Goal: Communication & Community: Answer question/provide support

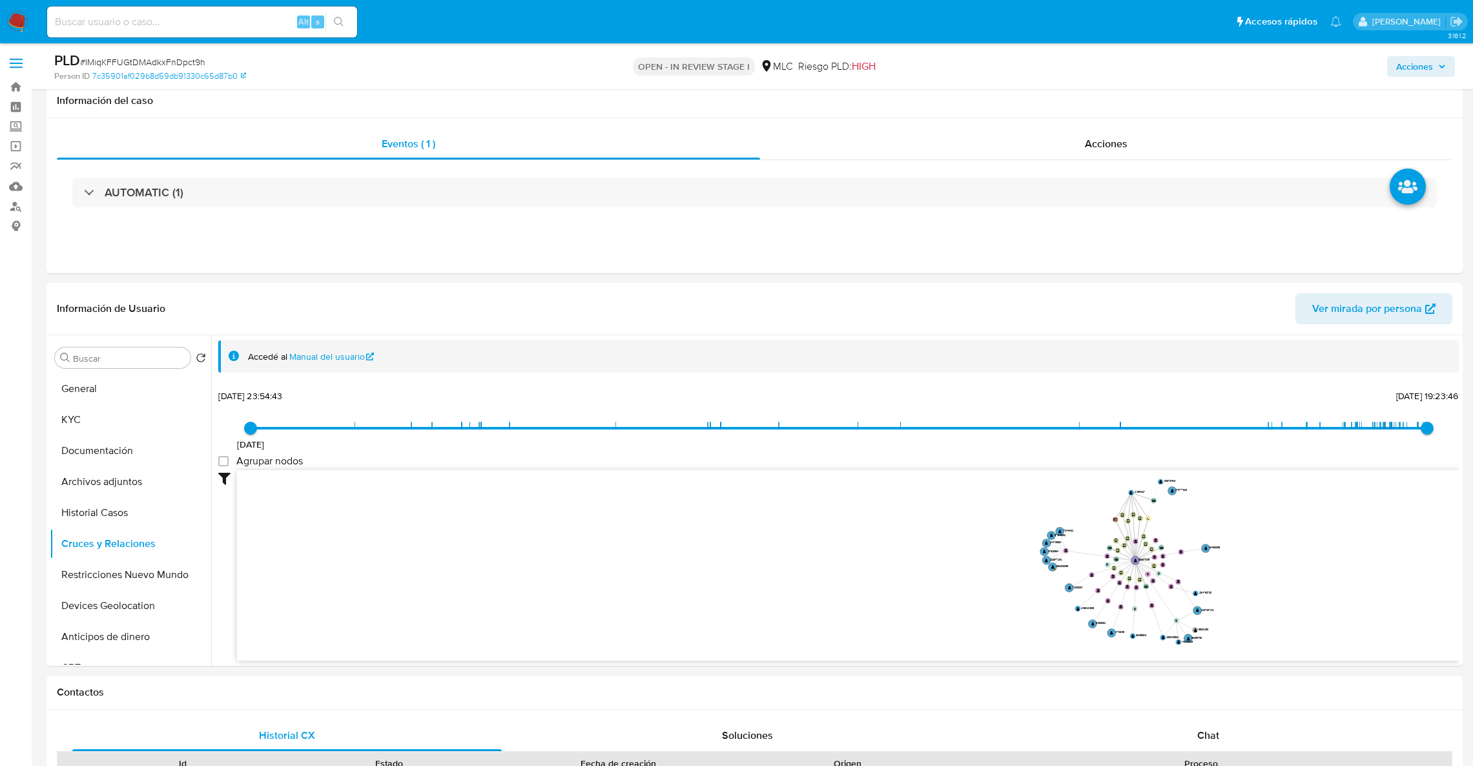
select select "10"
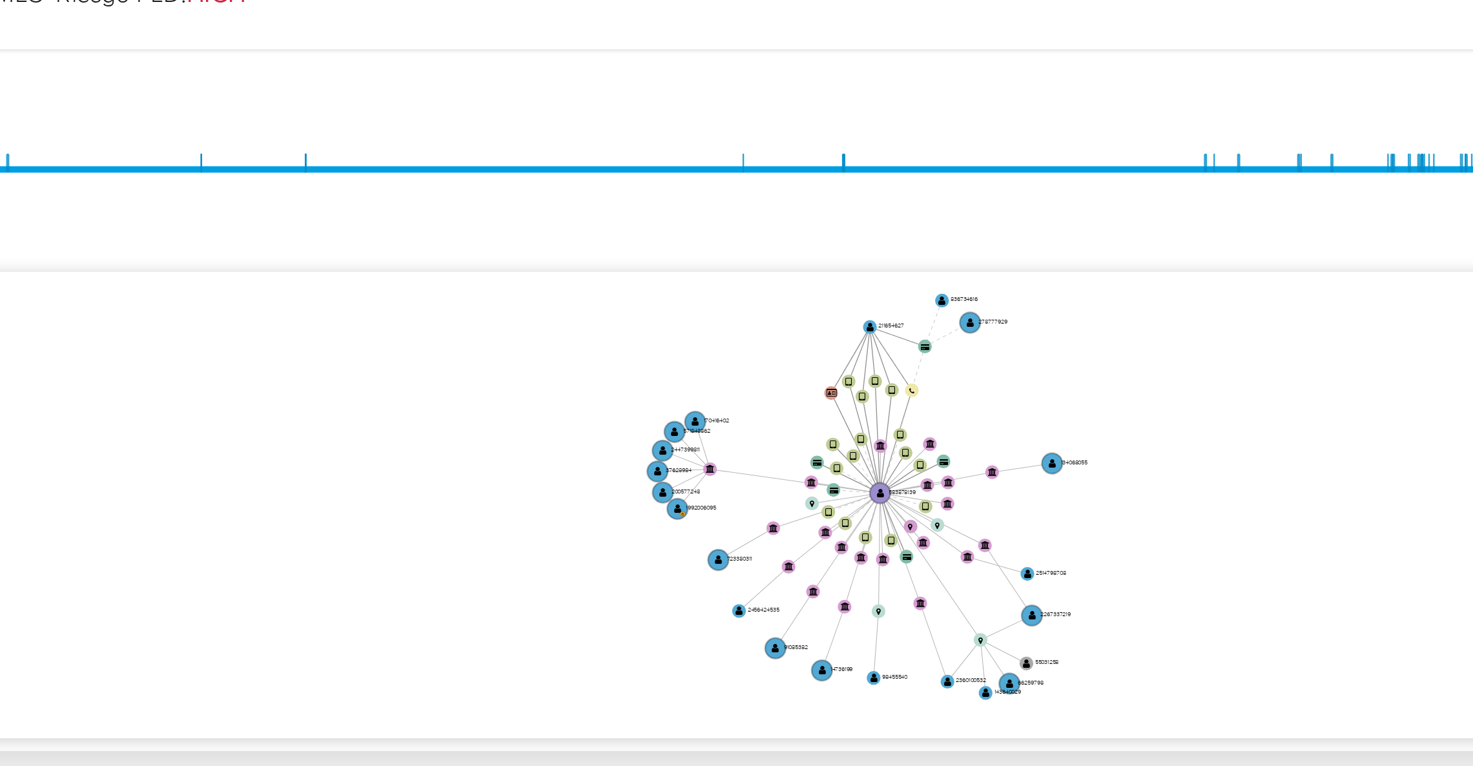
click at [1367, 233] on icon "device-634242cd08813b00184b81ad  user-583878139  583878139 device-64c03d3ad04…" at bounding box center [848, 273] width 1222 height 187
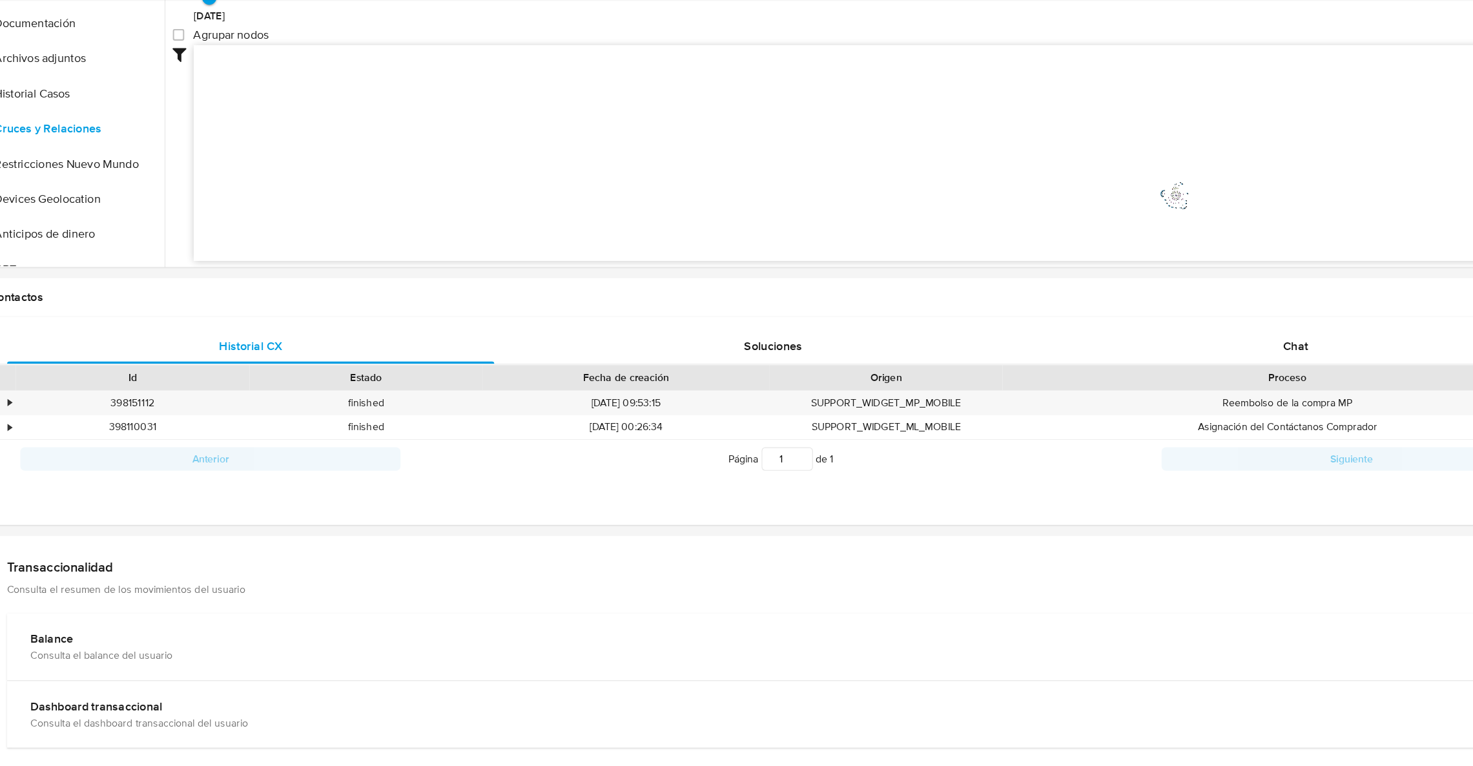
scroll to position [341, 0]
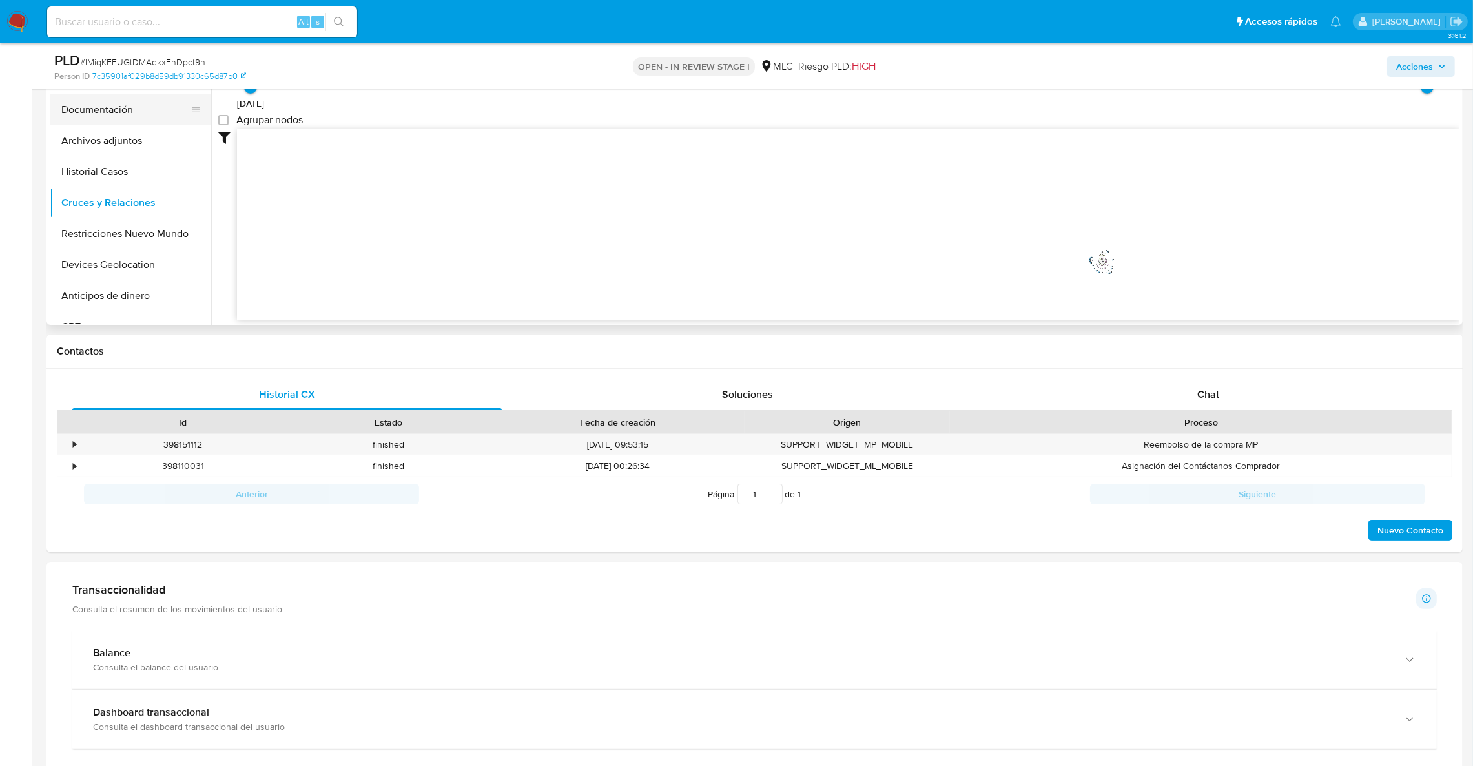
click at [81, 111] on button "Documentación" at bounding box center [125, 109] width 151 height 31
click at [332, 156] on ul "Usuario Prueba de vida Identificación Prueba de fondos Completo: 15/06/2025 (ha…" at bounding box center [373, 196] width 311 height 372
click at [327, 148] on button "Prueba de fondos Completo: 15/06/2025 (hace 3 meses)" at bounding box center [363, 129] width 290 height 44
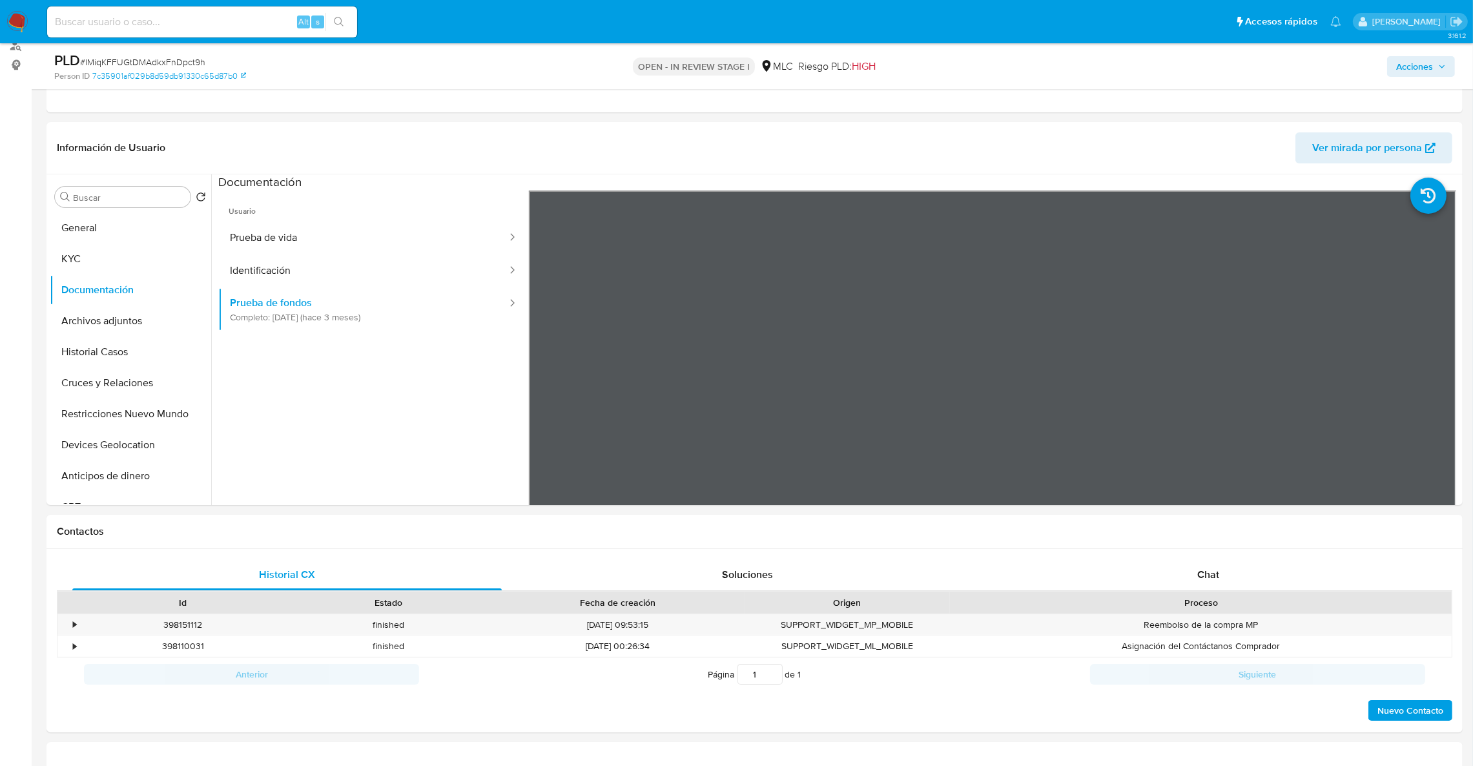
scroll to position [158, 0]
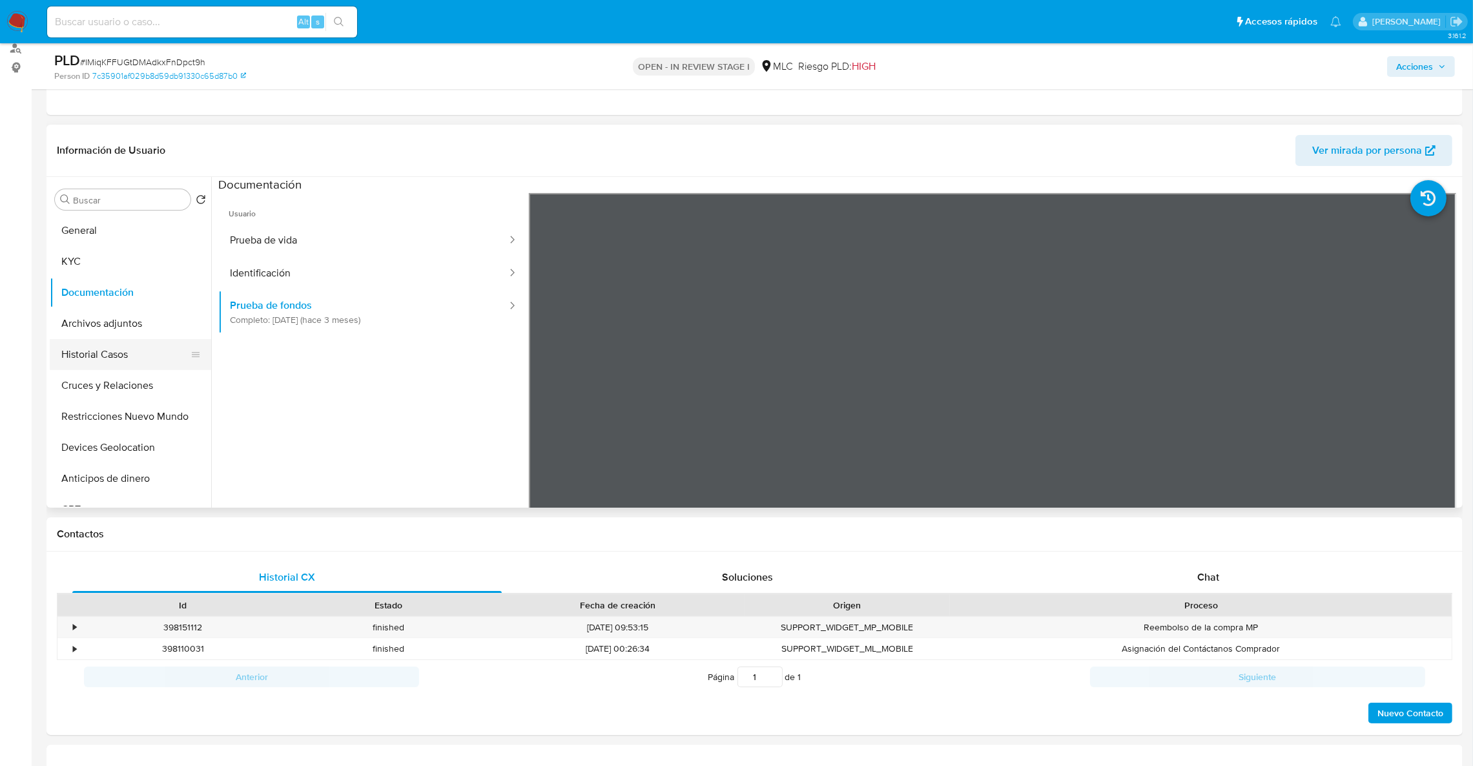
click at [153, 352] on button "Historial Casos" at bounding box center [125, 354] width 151 height 31
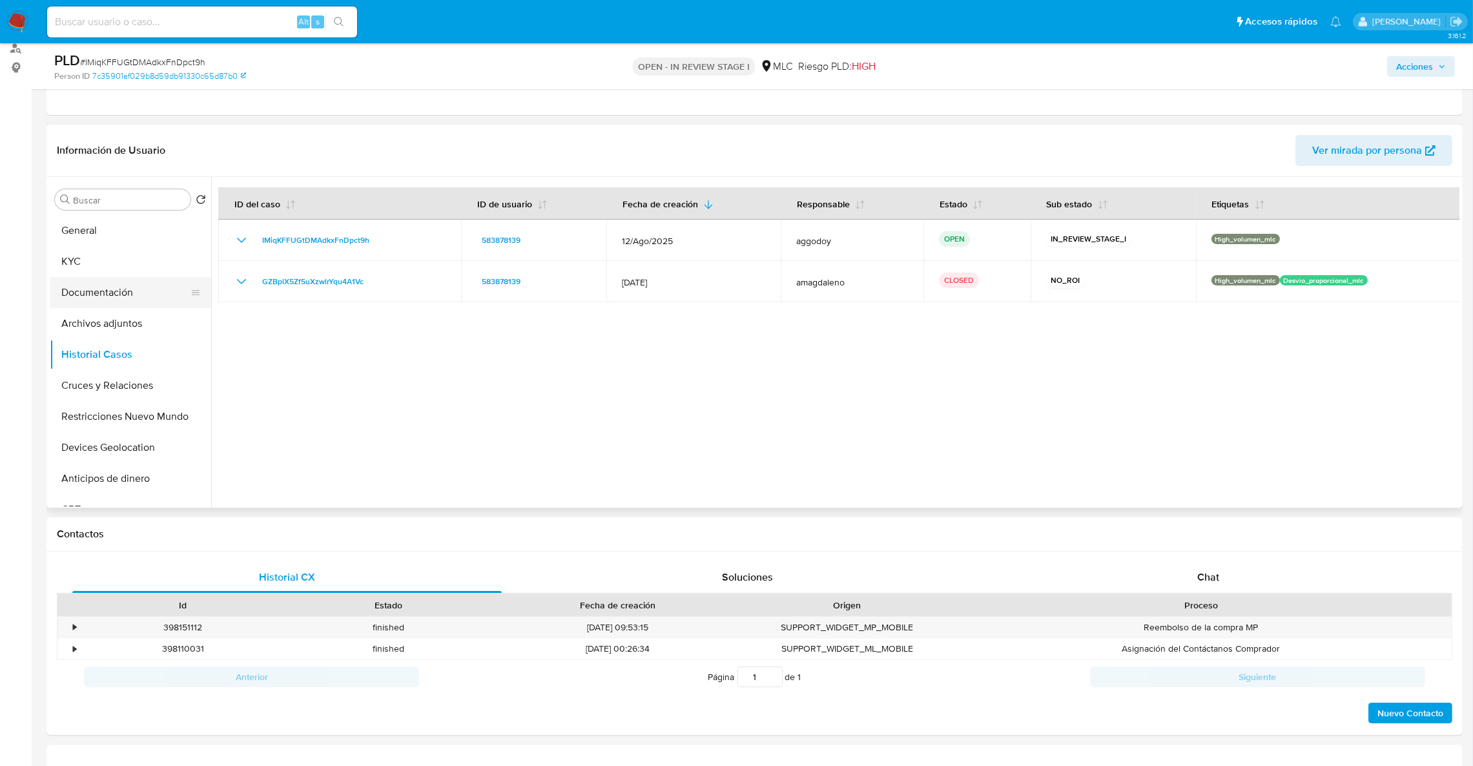
click at [106, 291] on button "Documentación" at bounding box center [125, 292] width 151 height 31
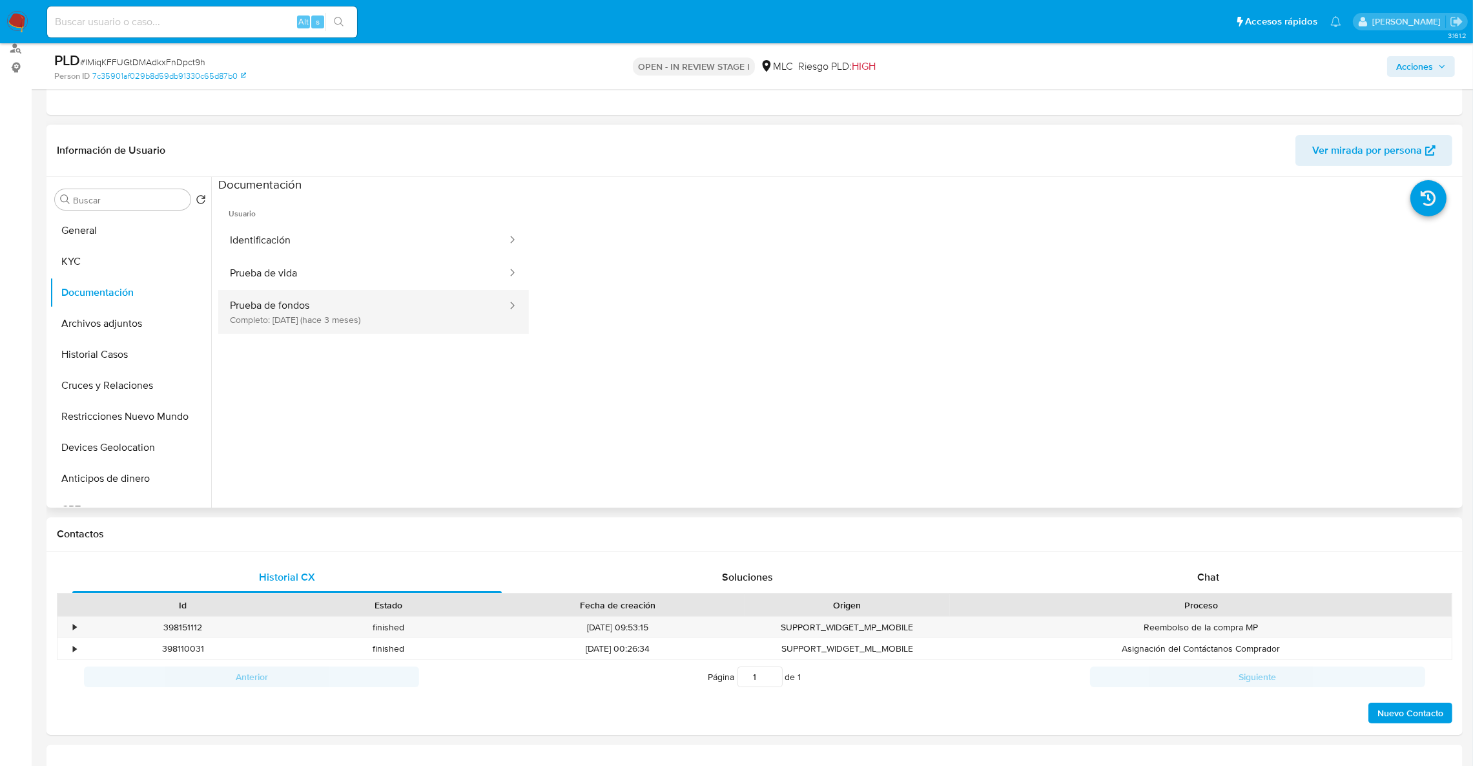
click at [425, 292] on button "Prueba de fondos Completo: 15/06/2025 (hace 3 meses)" at bounding box center [363, 312] width 290 height 44
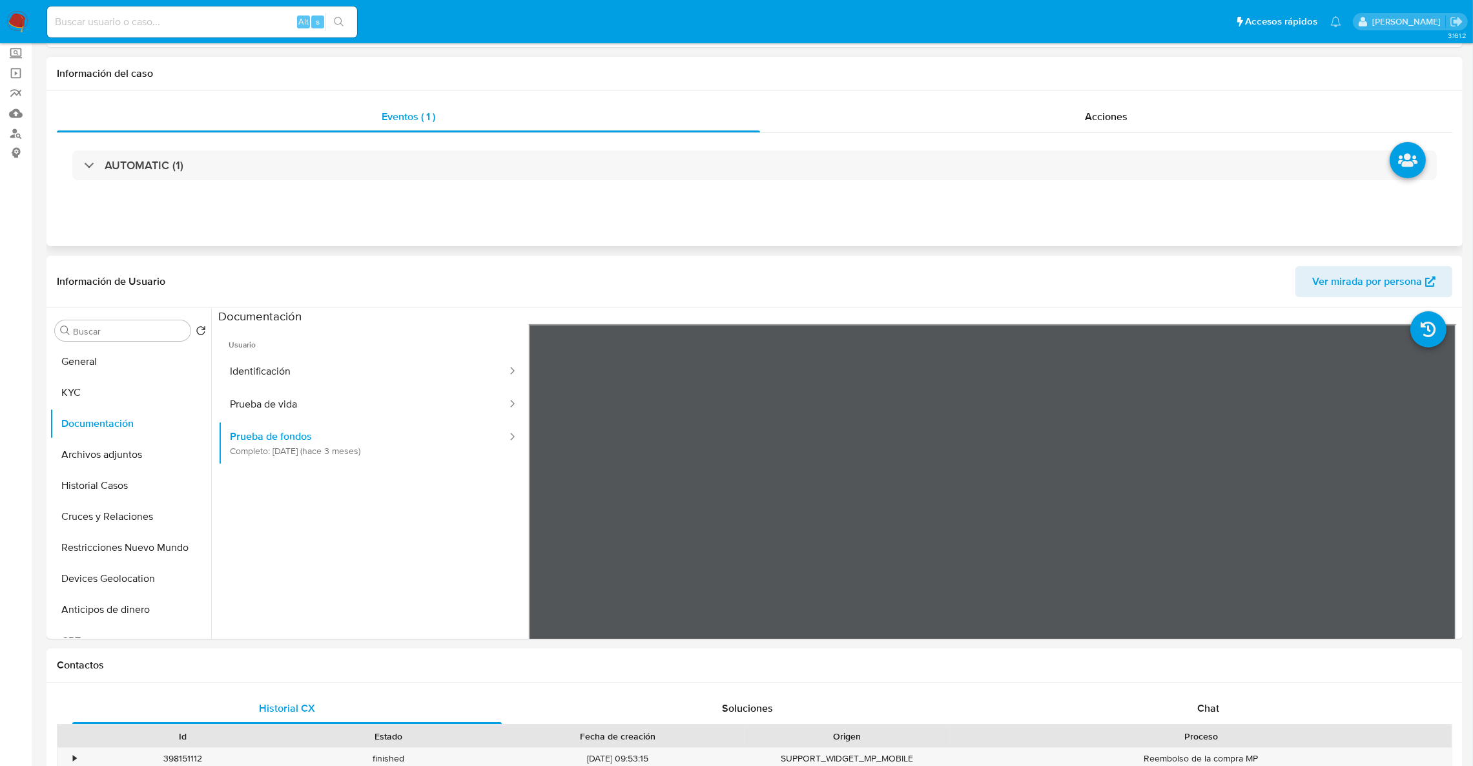
scroll to position [0, 0]
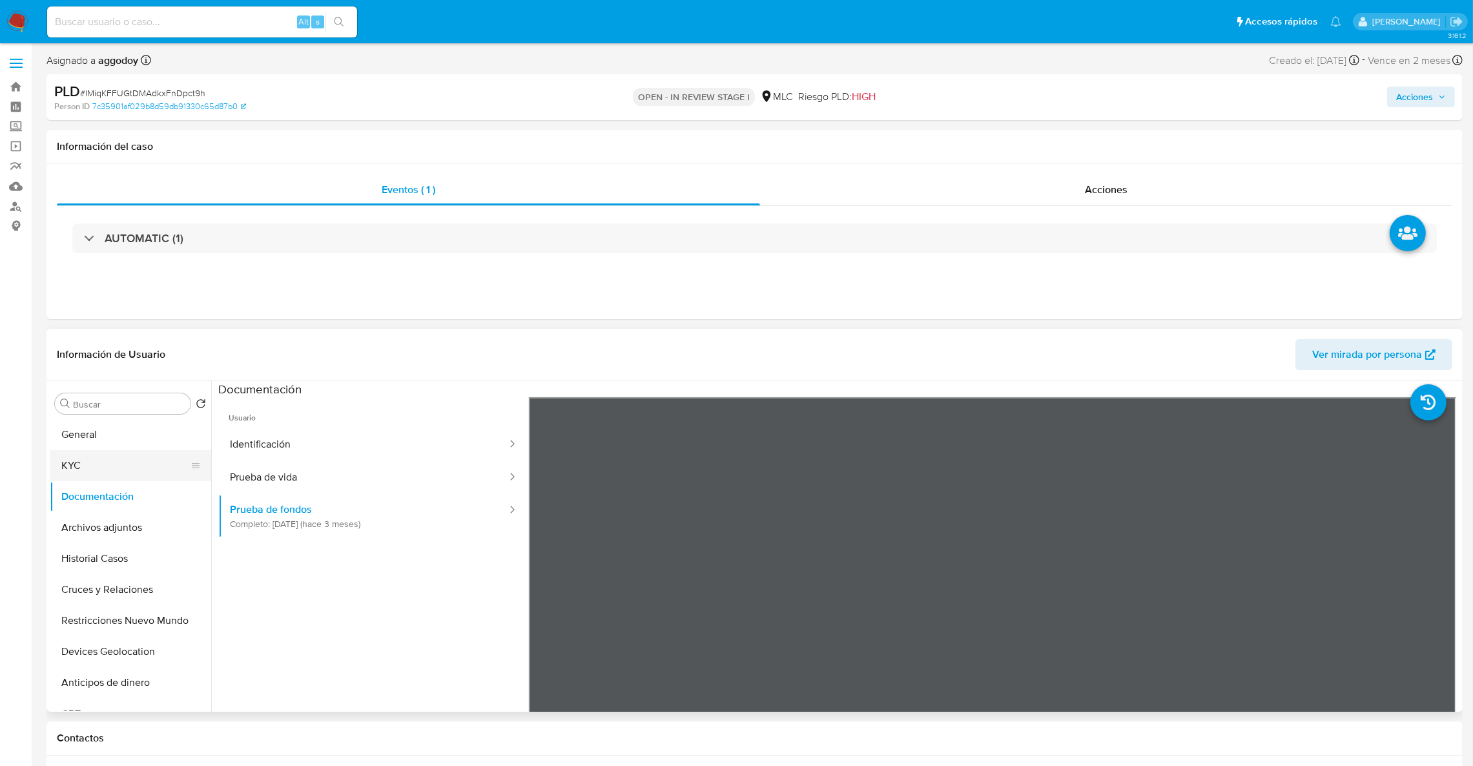
click at [165, 451] on button "KYC" at bounding box center [125, 465] width 151 height 31
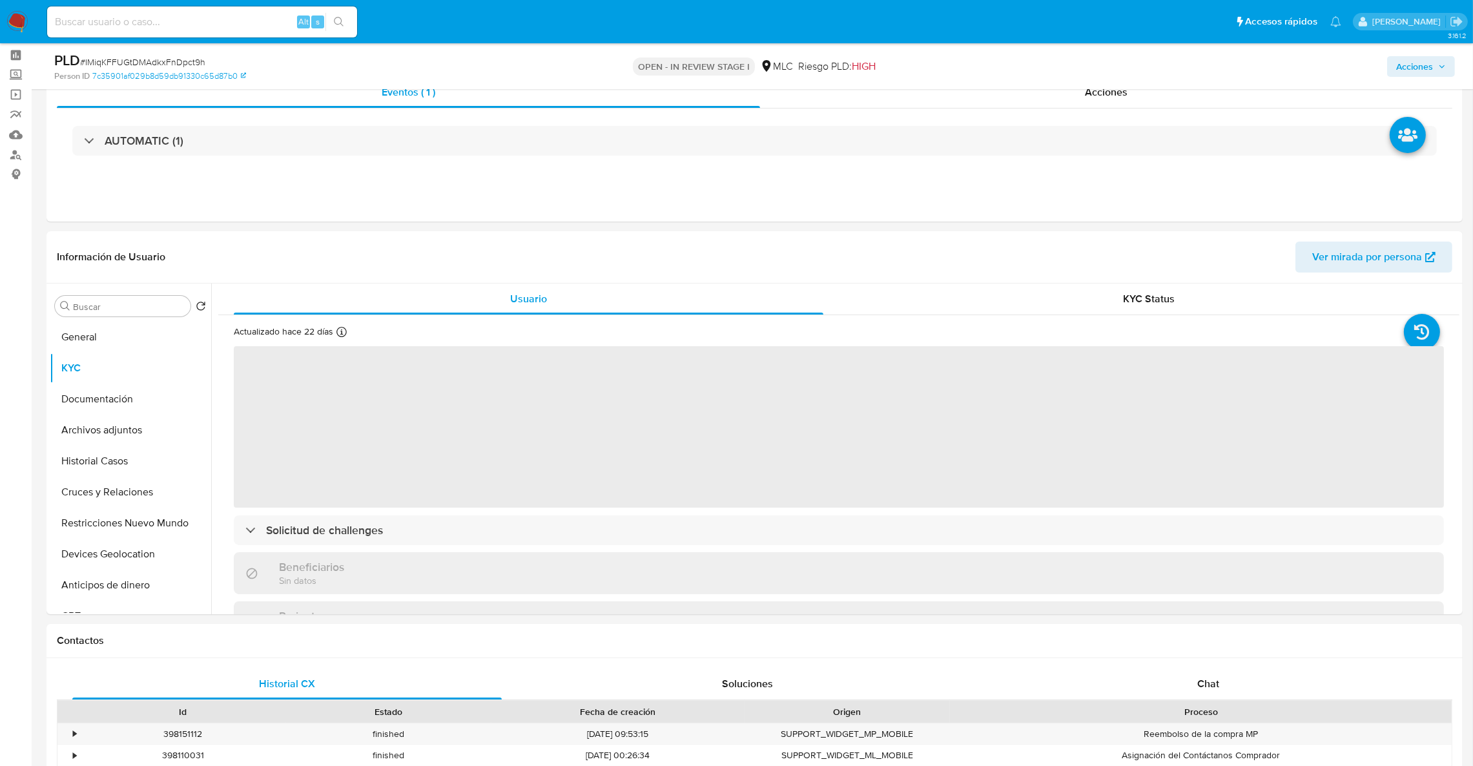
scroll to position [66, 0]
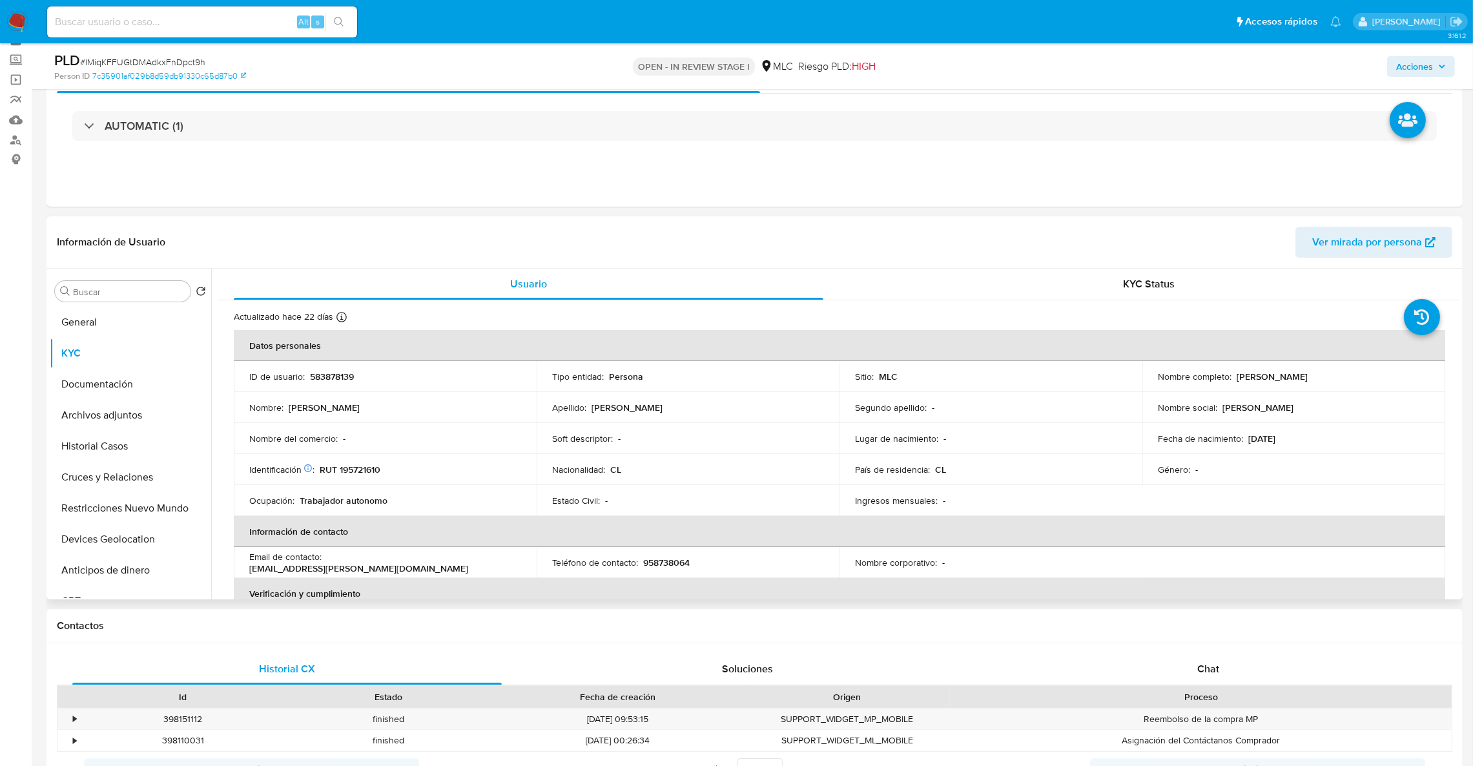
drag, startPoint x: 1233, startPoint y: 371, endPoint x: 1349, endPoint y: 379, distance: 115.8
click at [1349, 379] on div "Nombre completo : Camila Paz Álvarez Coppelli" at bounding box center [1293, 377] width 272 height 12
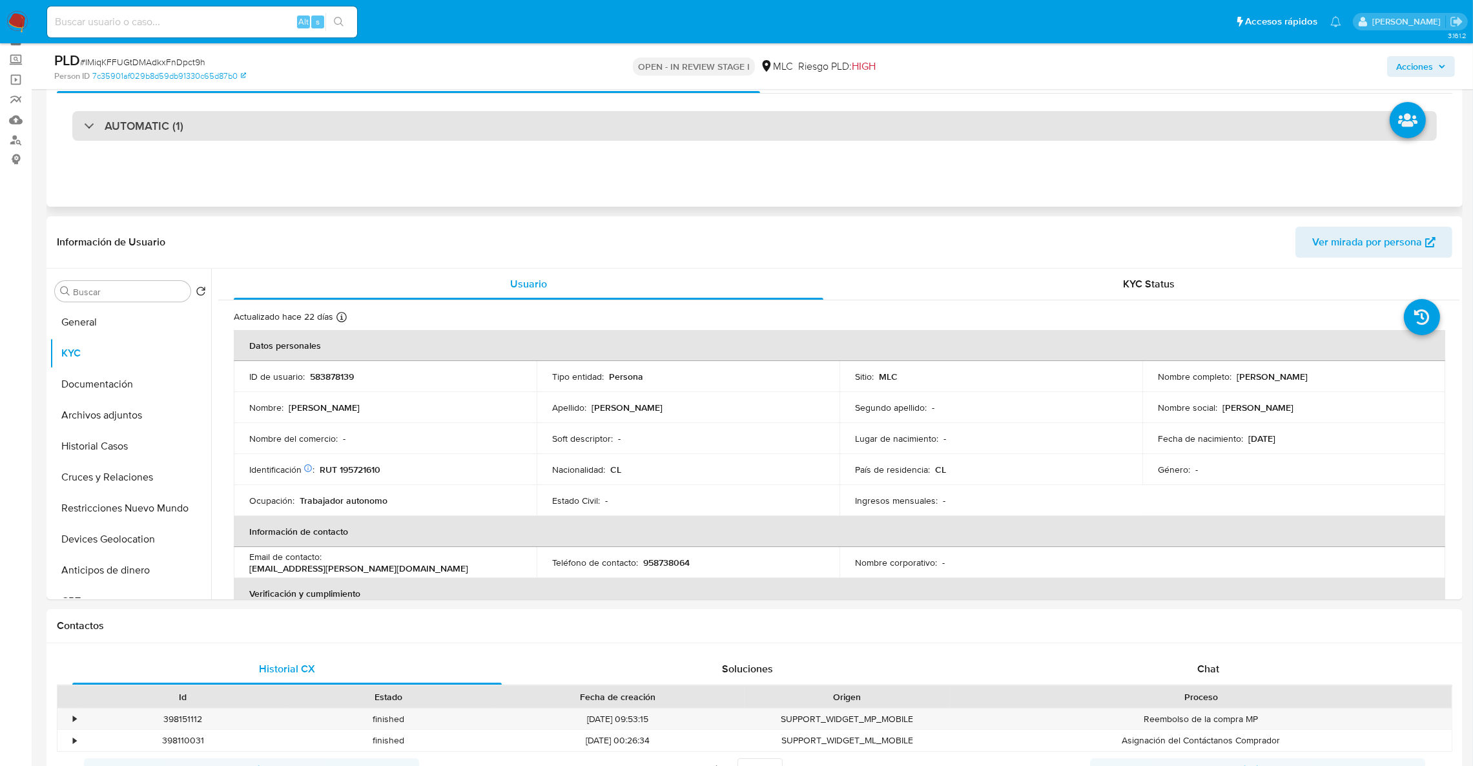
copy p "[PERSON_NAME]"
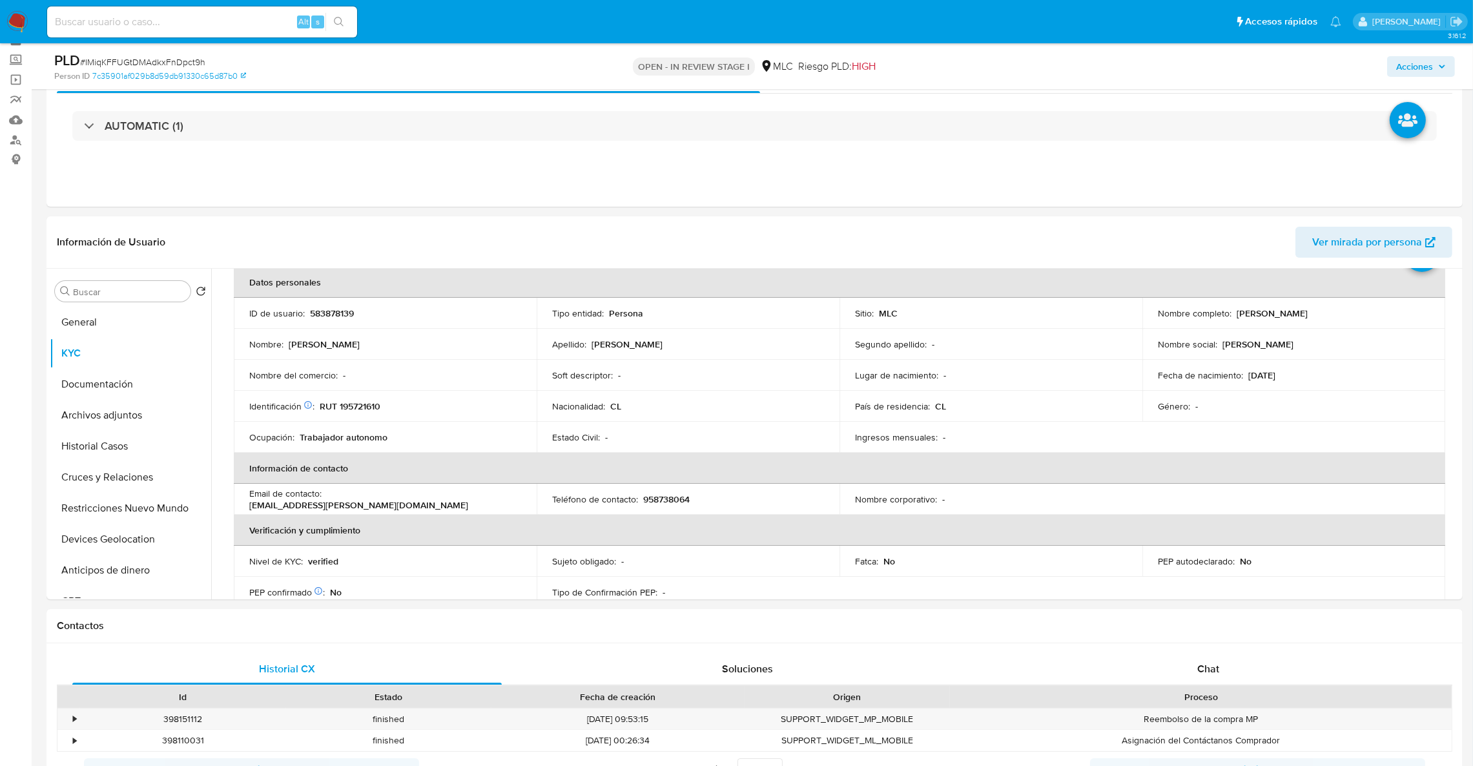
scroll to position [97, 0]
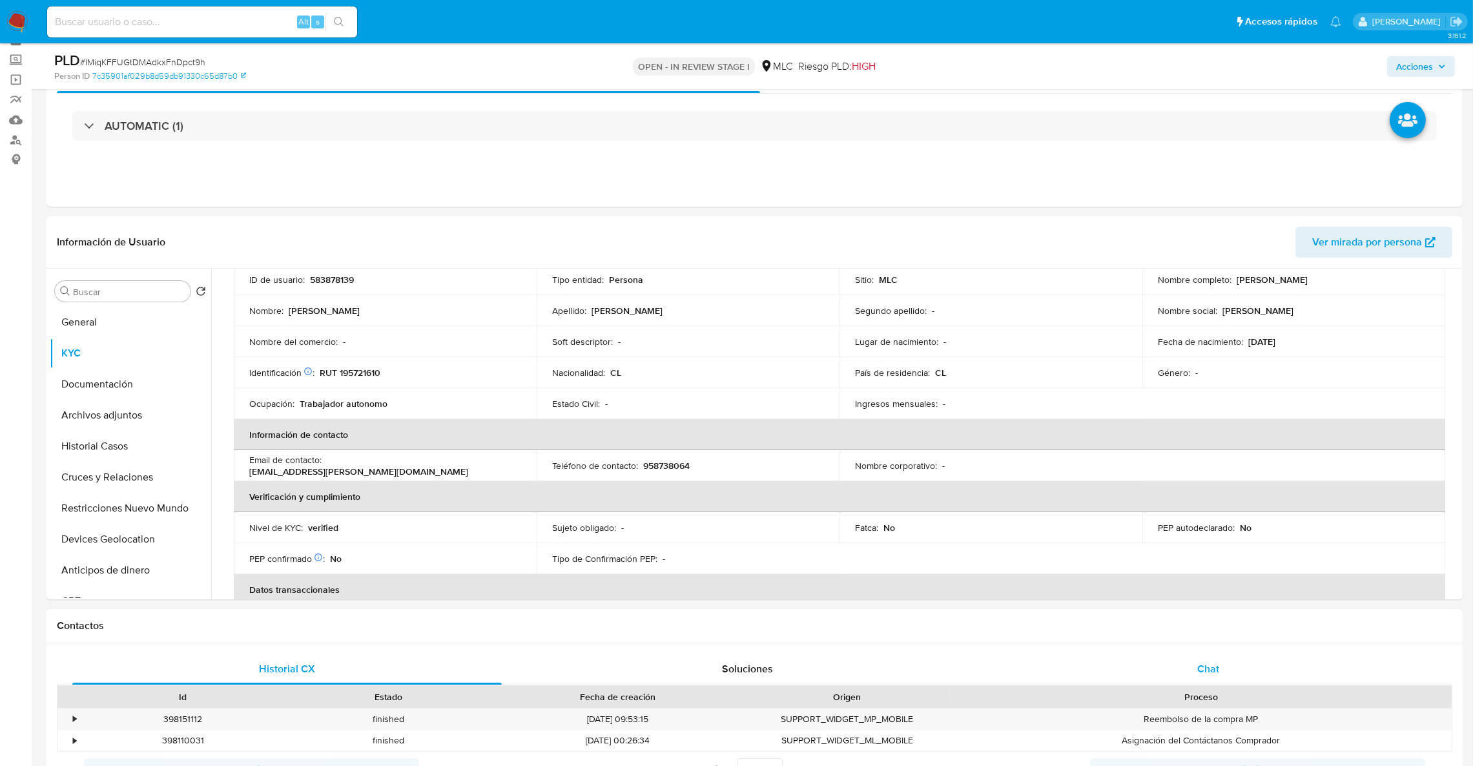
click at [1219, 670] on div "Chat" at bounding box center [1207, 668] width 429 height 31
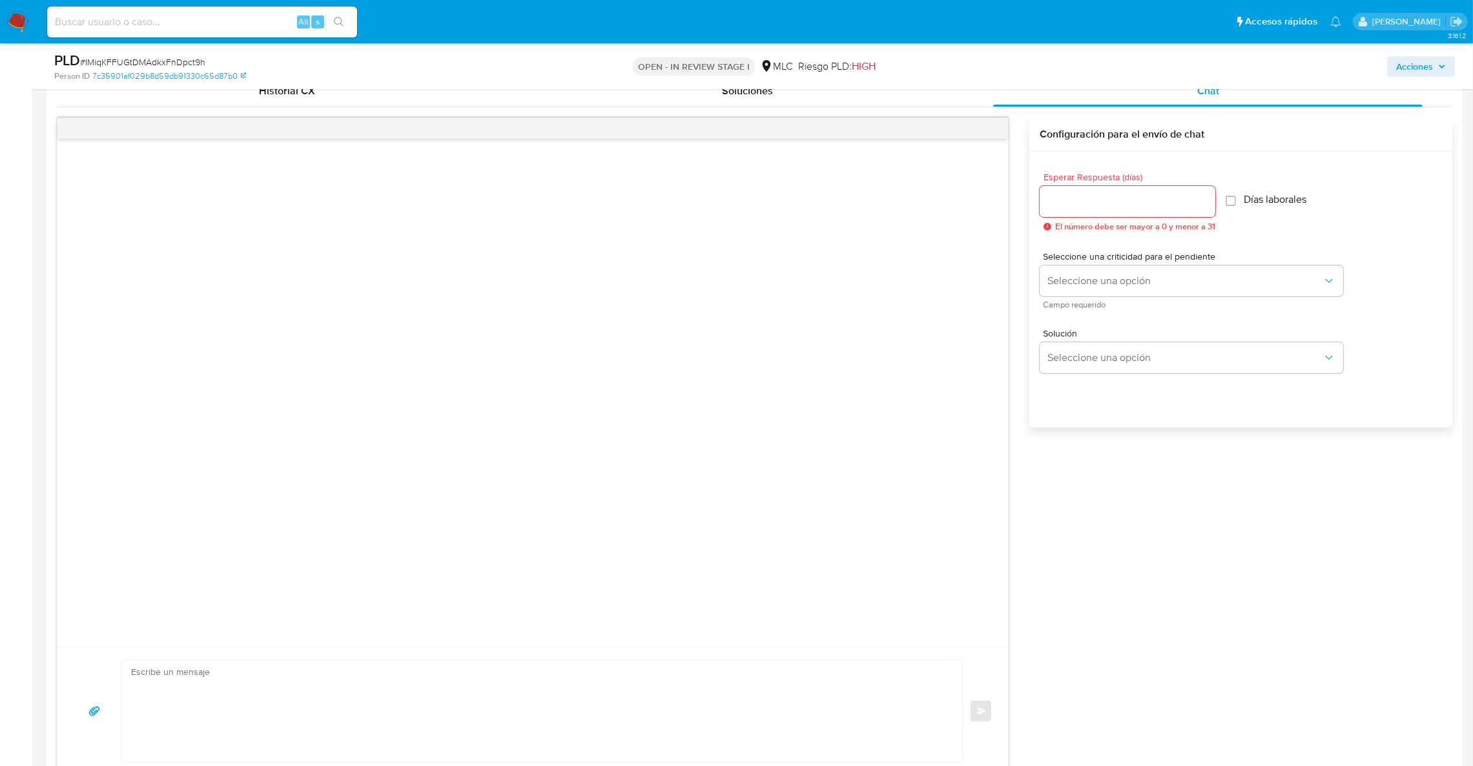
scroll to position [744, 0]
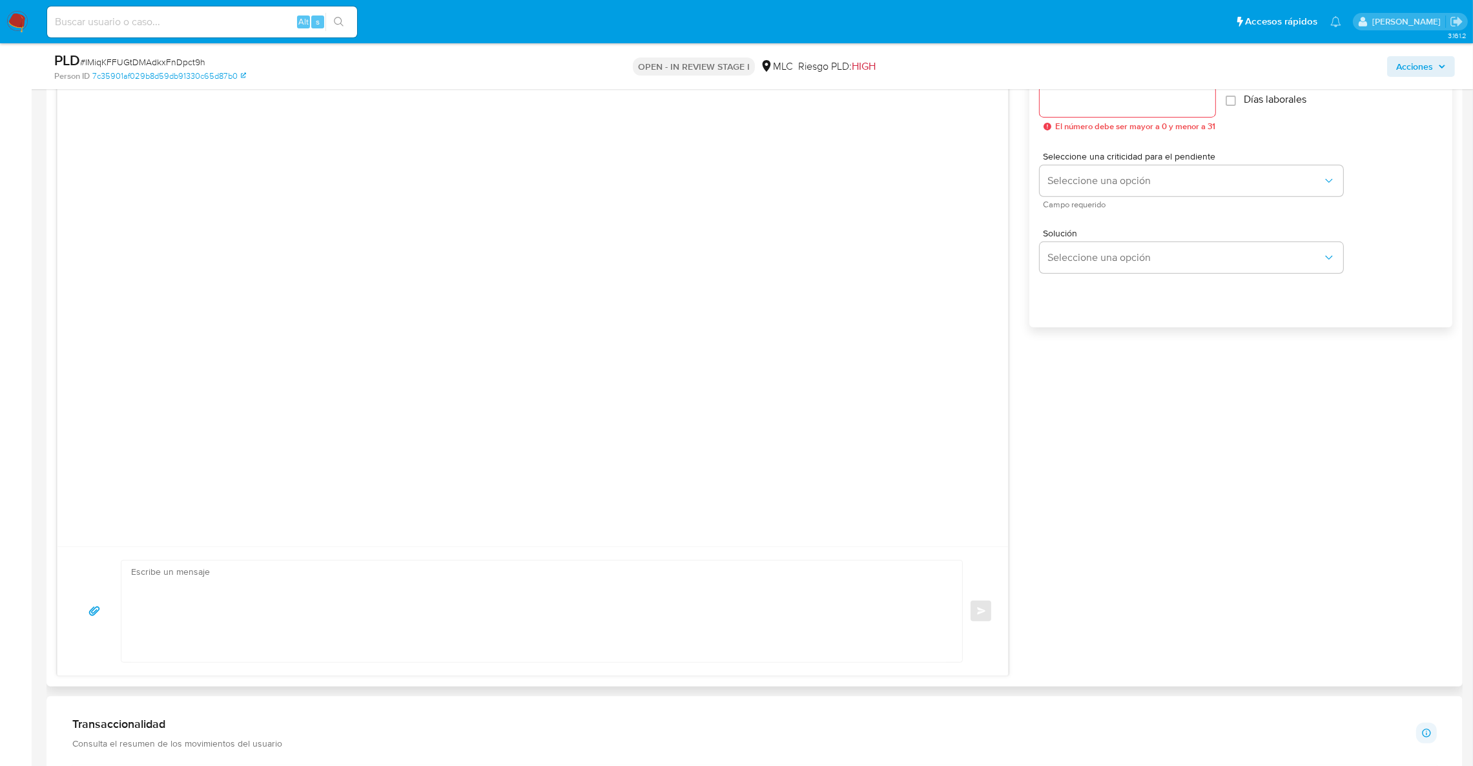
click at [509, 633] on textarea at bounding box center [538, 610] width 815 height 101
paste textarea "Hola XXX, Te contactamos desde el Equipo de Mercado Pago para verificar tus dat…"
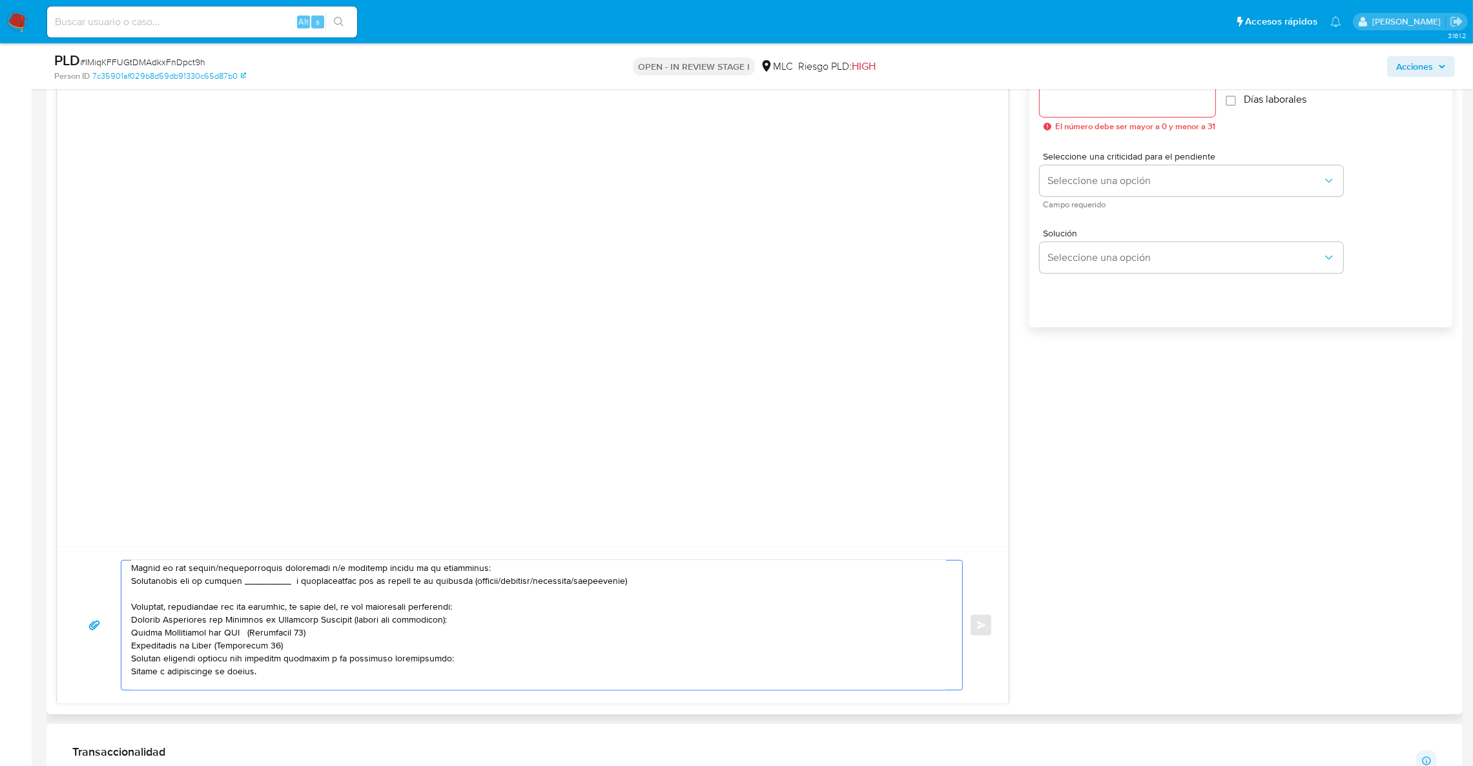
scroll to position [0, 0]
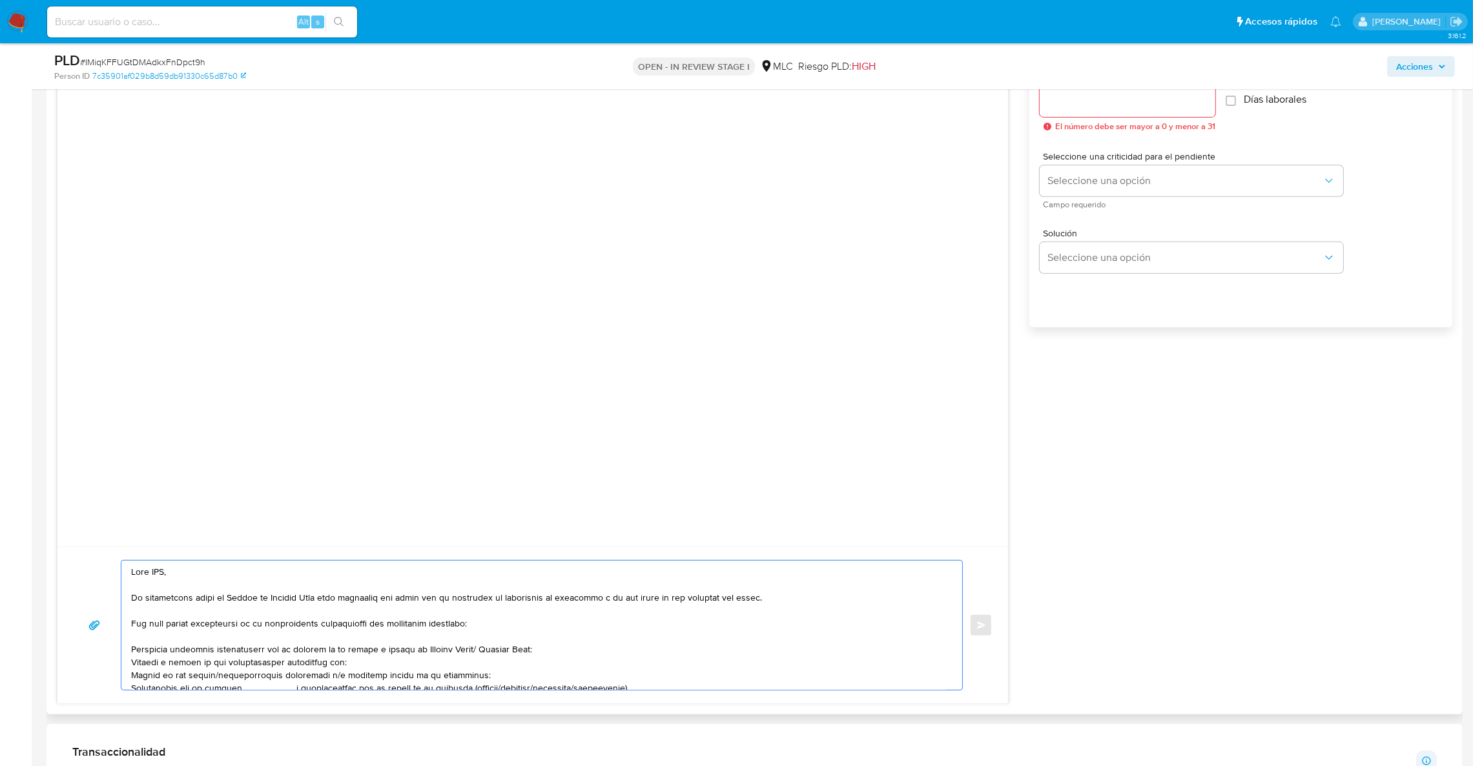
click at [148, 568] on textarea at bounding box center [538, 624] width 815 height 129
click at [159, 573] on textarea at bounding box center [538, 624] width 815 height 129
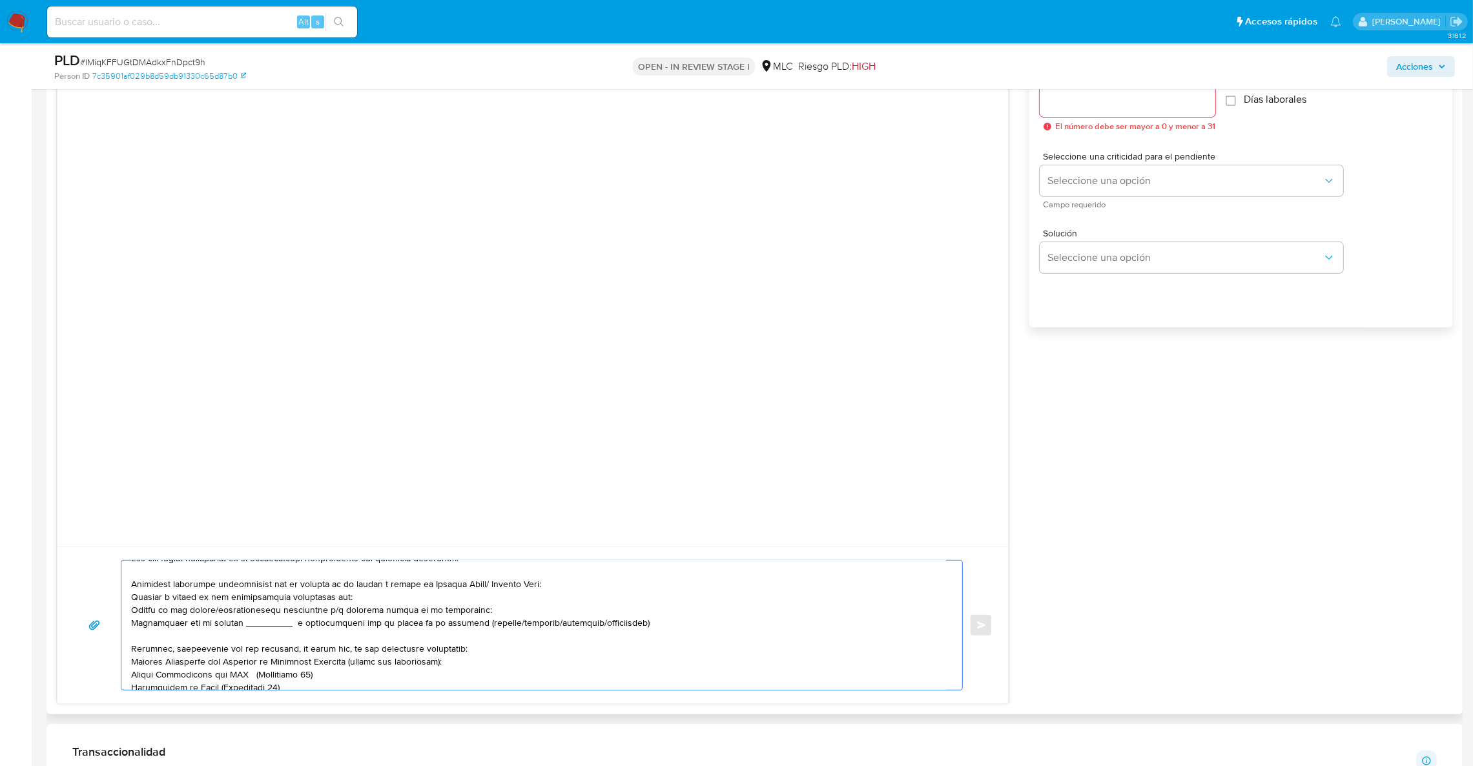
scroll to position [97, 0]
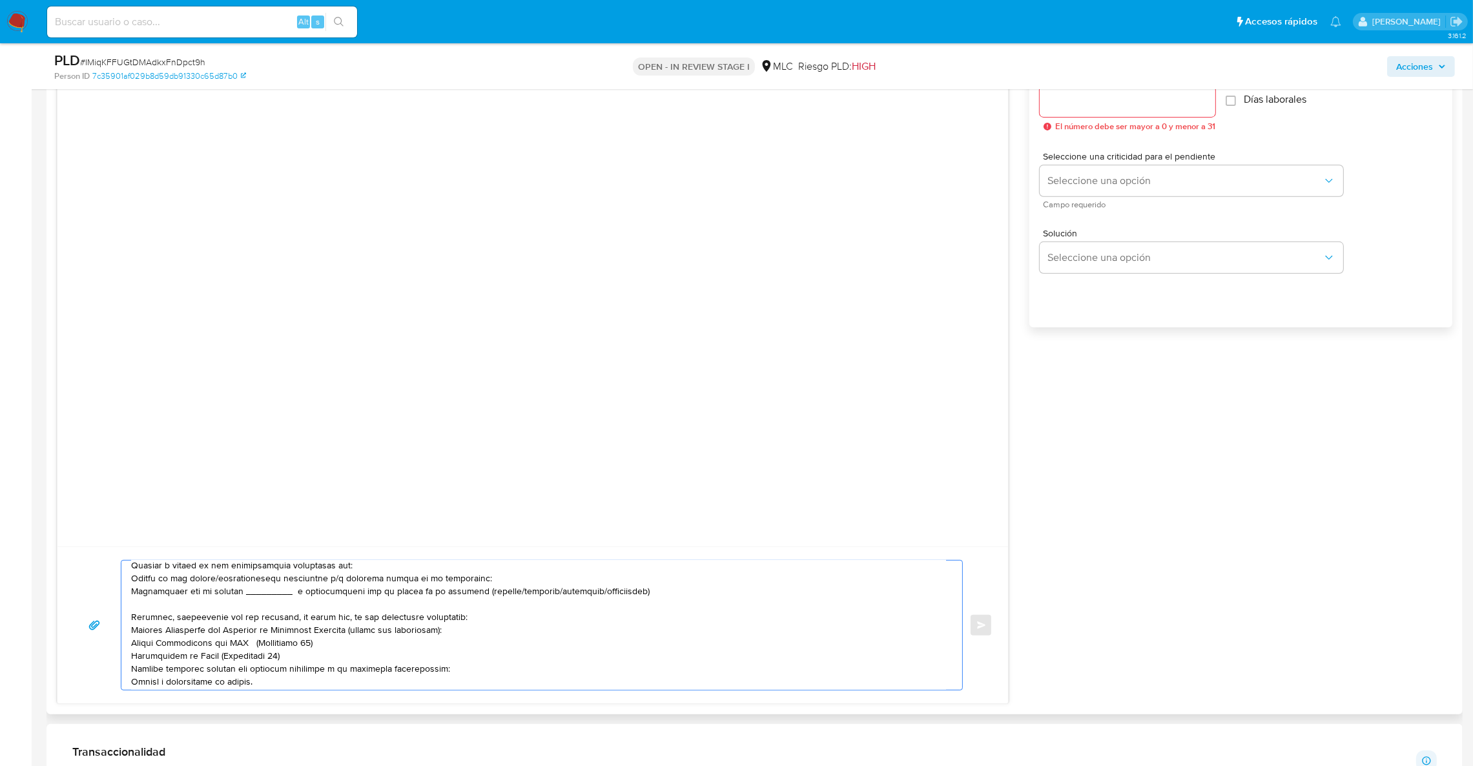
click at [261, 599] on textarea at bounding box center [538, 624] width 815 height 129
paste textarea "SIETE CUMBRES FACTORING SPA"
click at [263, 561] on textarea at bounding box center [538, 624] width 815 height 129
click at [265, 571] on textarea at bounding box center [538, 624] width 815 height 129
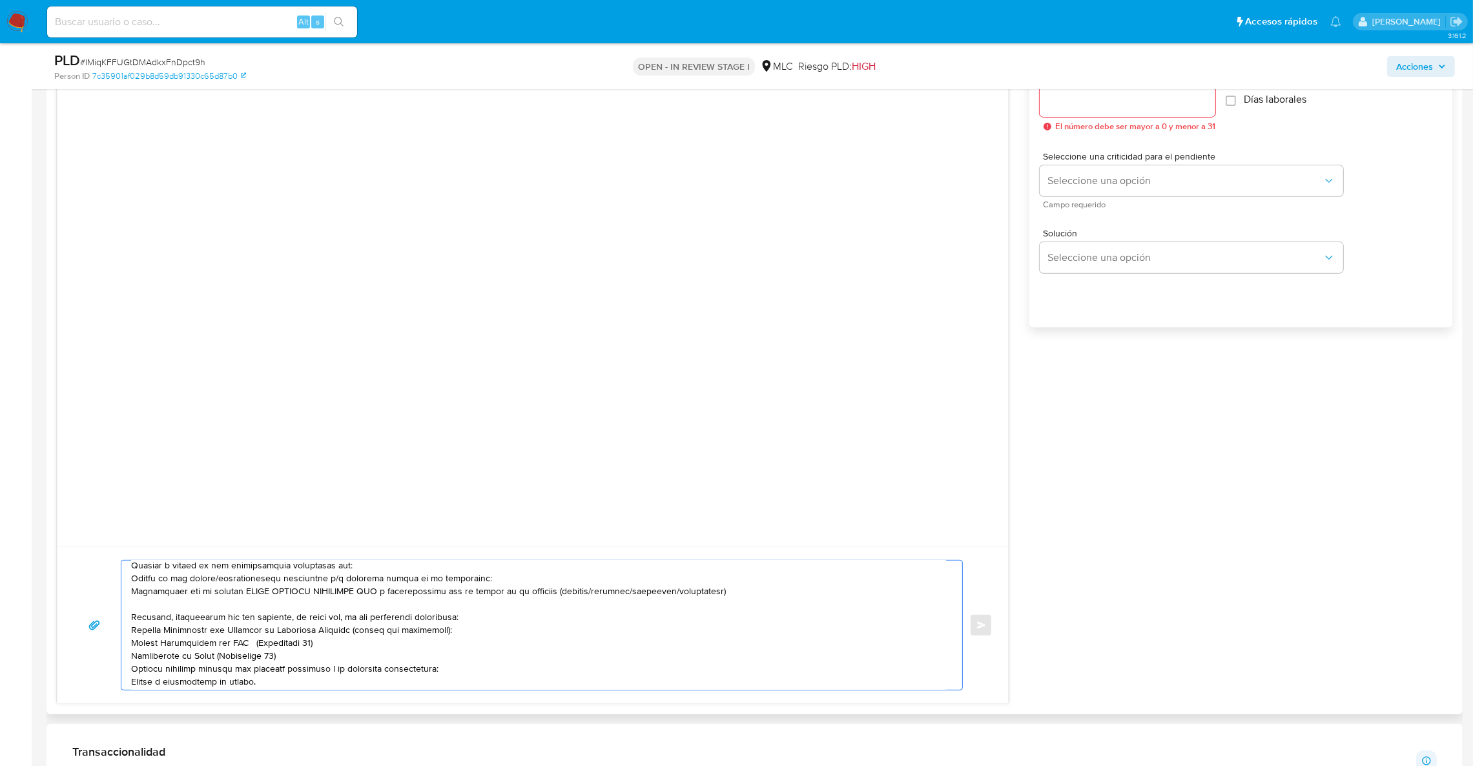
click at [265, 571] on textarea at bounding box center [538, 624] width 815 height 129
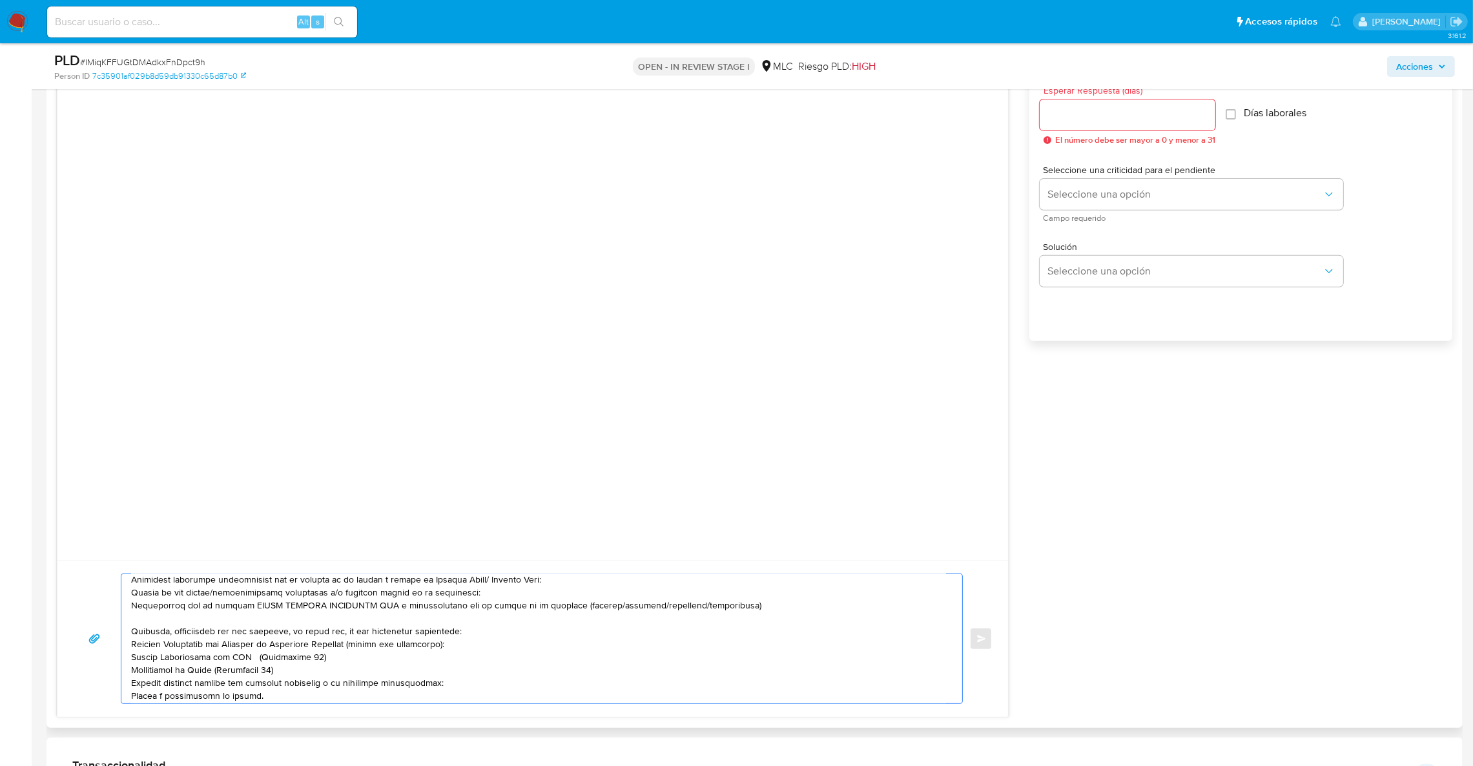
scroll to position [551, 0]
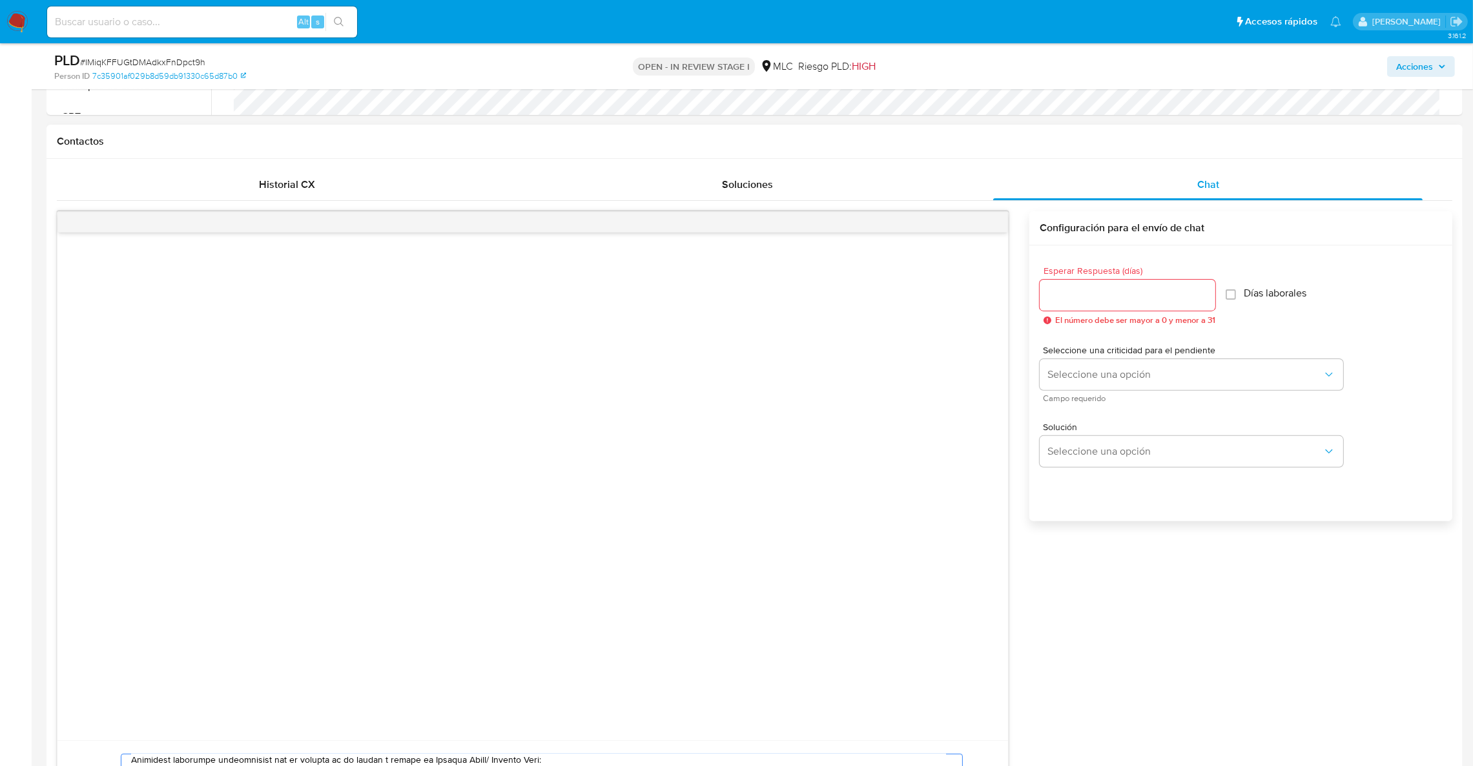
type textarea "Hola, Te contactamos desde el Equipo de Mercado Pago para verificar tus datos c…"
click at [1084, 296] on input "Esperar Respuesta (días)" at bounding box center [1127, 295] width 176 height 17
type input "3"
click at [1105, 352] on span "Seleccione una criticidad para el pendiente" at bounding box center [1194, 349] width 303 height 9
click at [1105, 363] on button "Seleccione una opción" at bounding box center [1190, 374] width 303 height 31
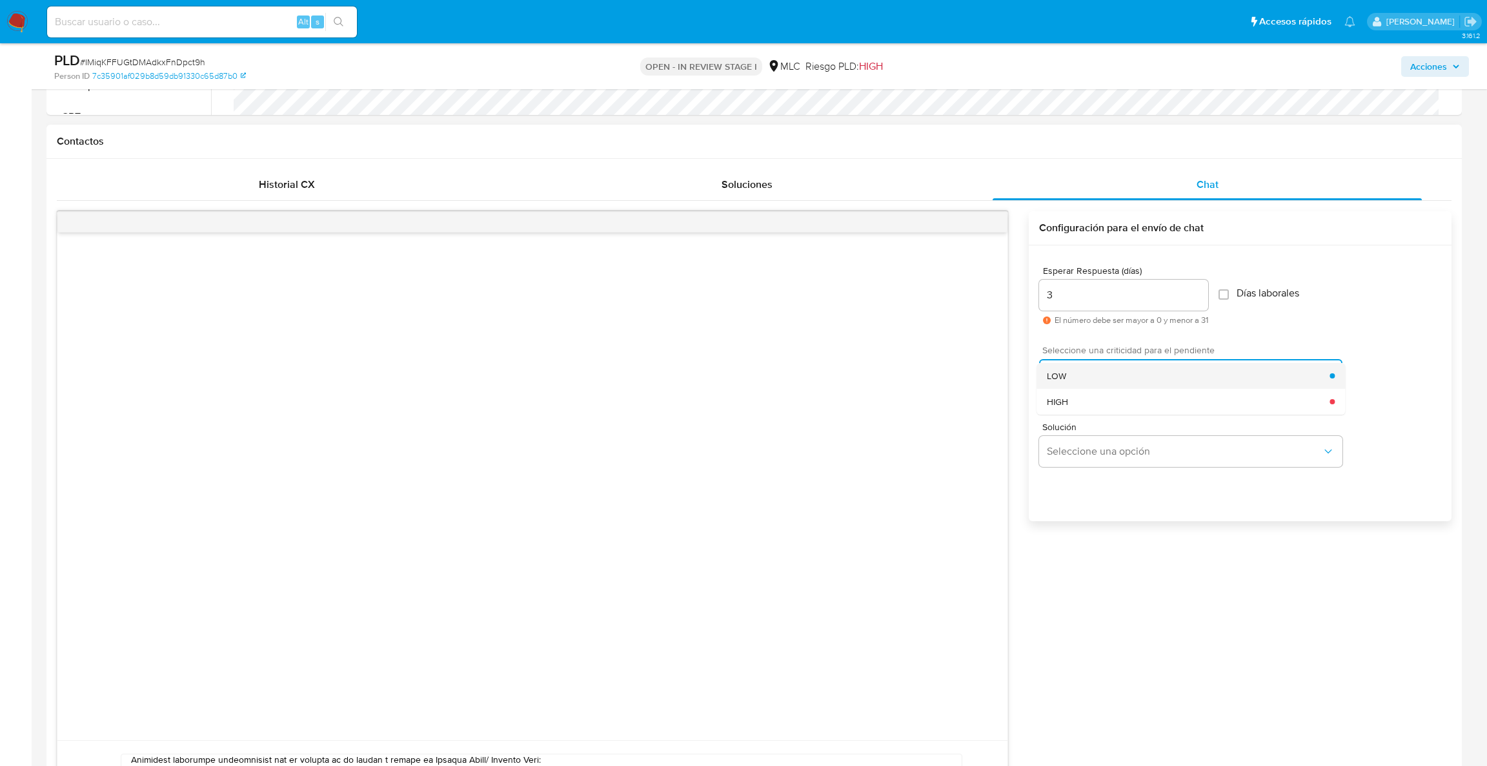
click at [1097, 380] on div "LOW" at bounding box center [1188, 376] width 283 height 26
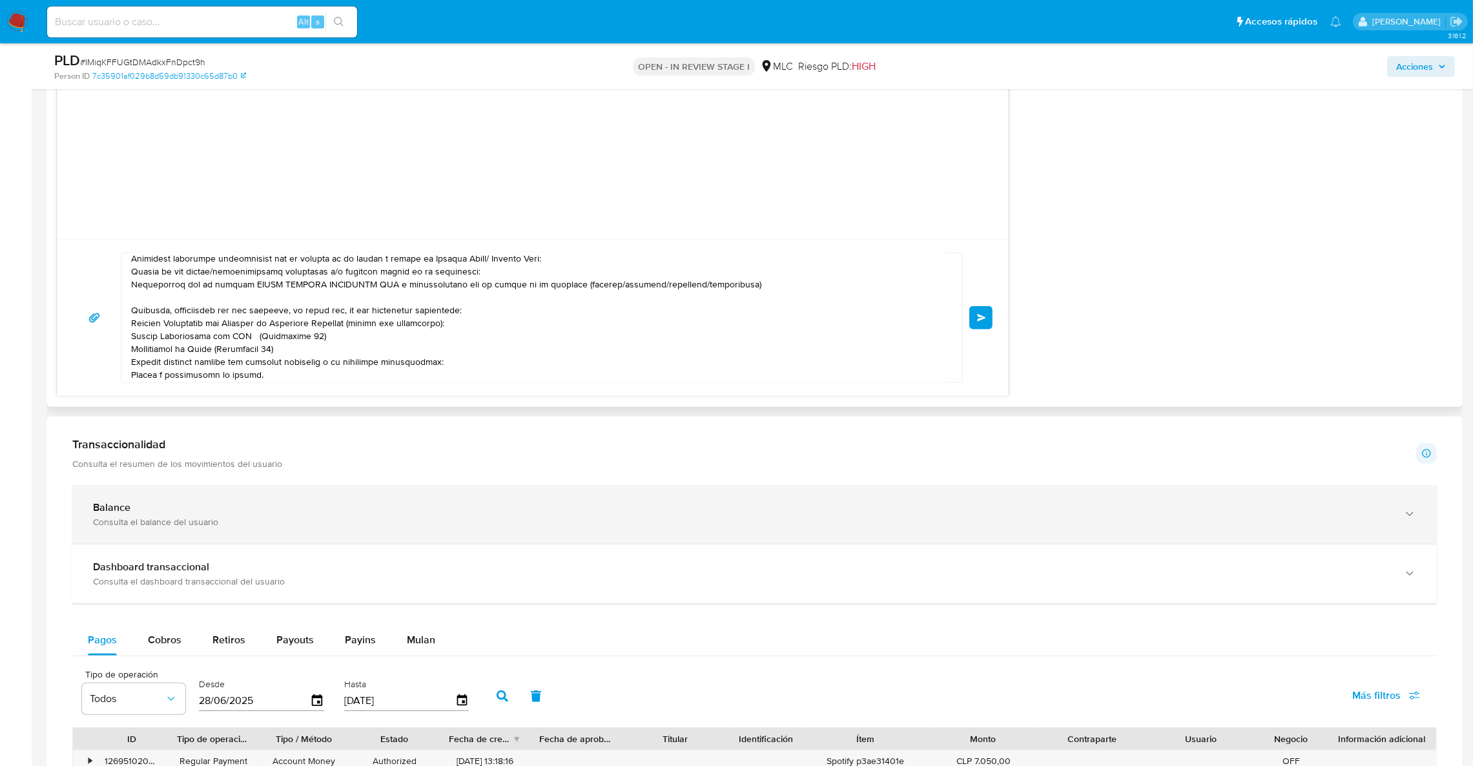
scroll to position [1229, 0]
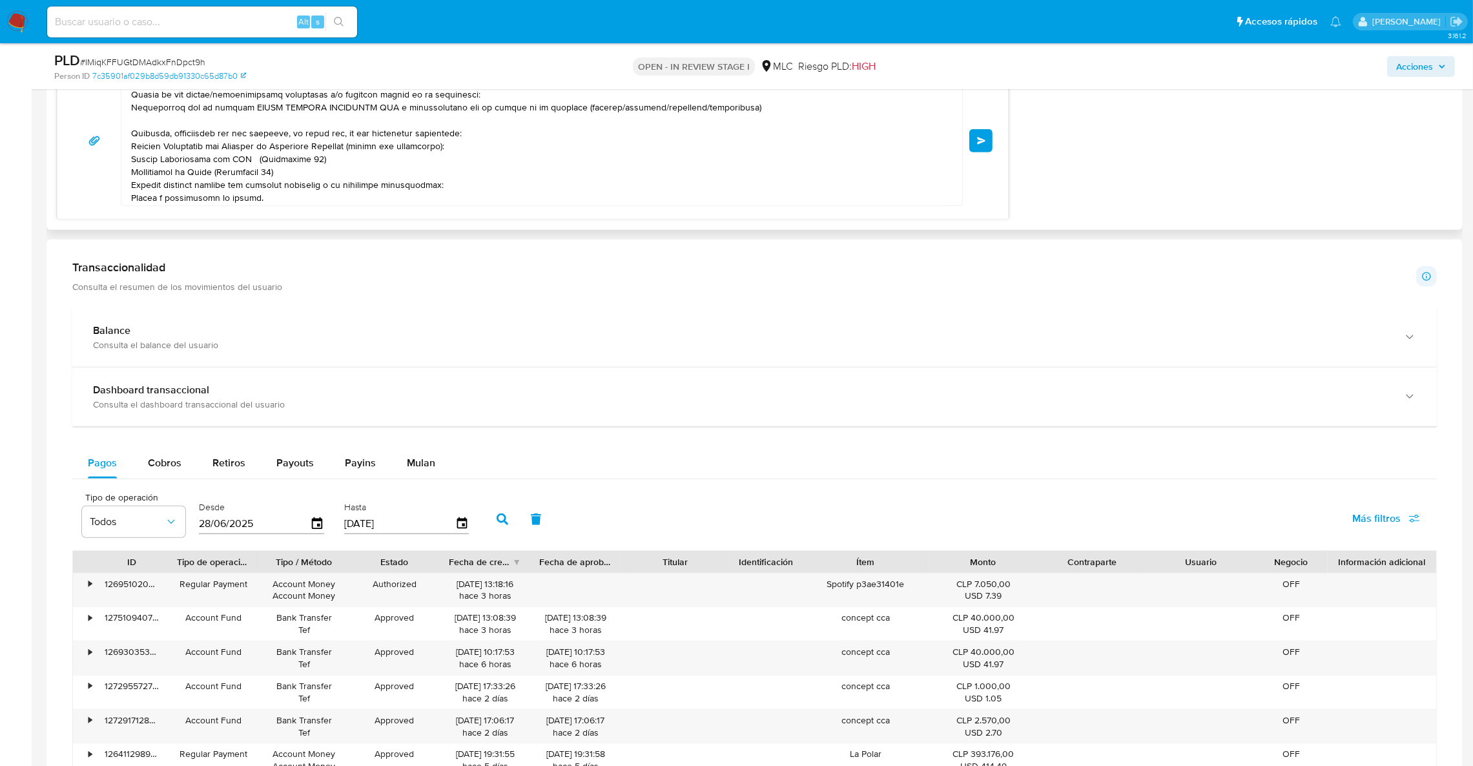
click at [996, 139] on div "Enviar" at bounding box center [532, 140] width 950 height 157
click at [994, 139] on div "Enviar" at bounding box center [532, 140] width 950 height 157
click at [990, 139] on button "Enviar" at bounding box center [980, 140] width 23 height 23
click at [984, 145] on span "Enviar" at bounding box center [981, 141] width 9 height 8
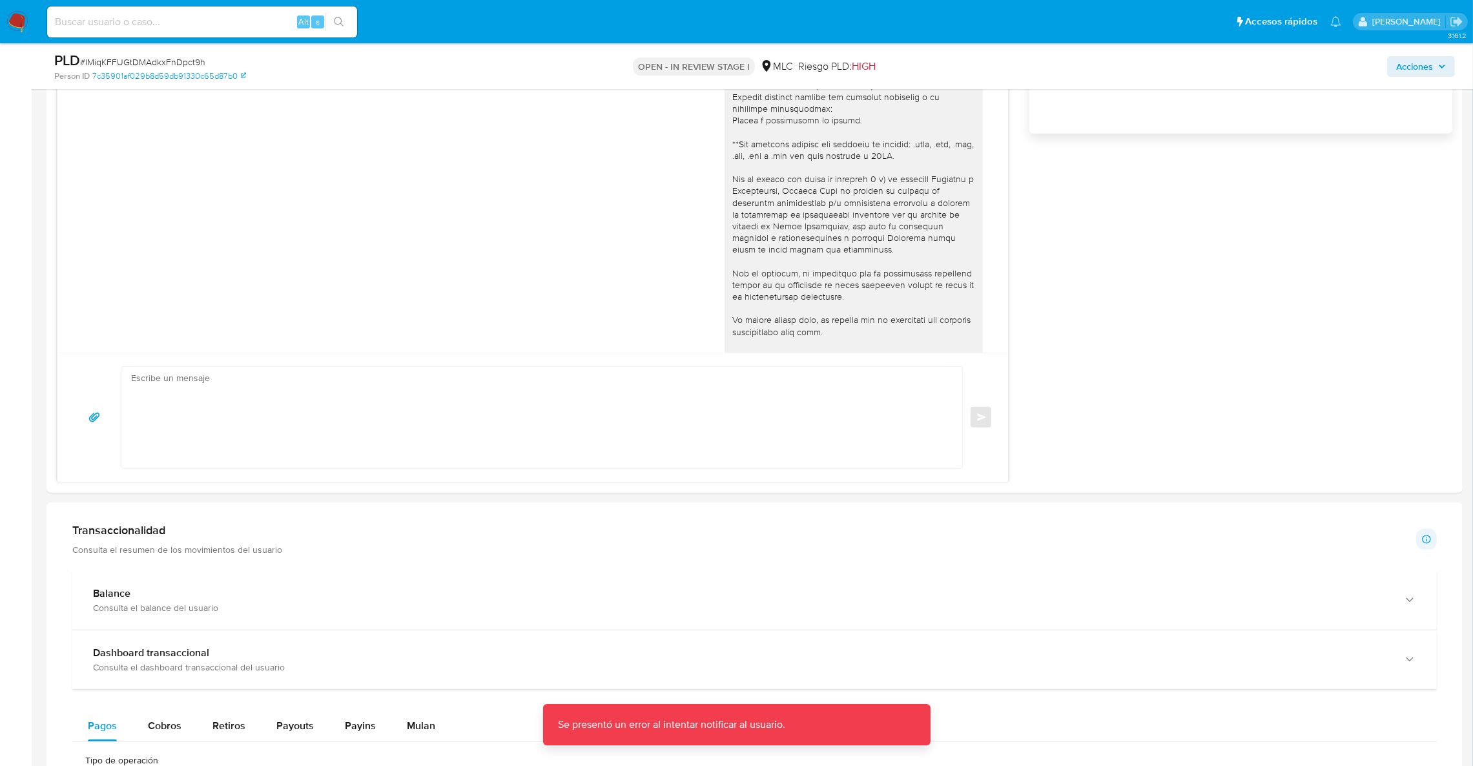
scroll to position [0, 0]
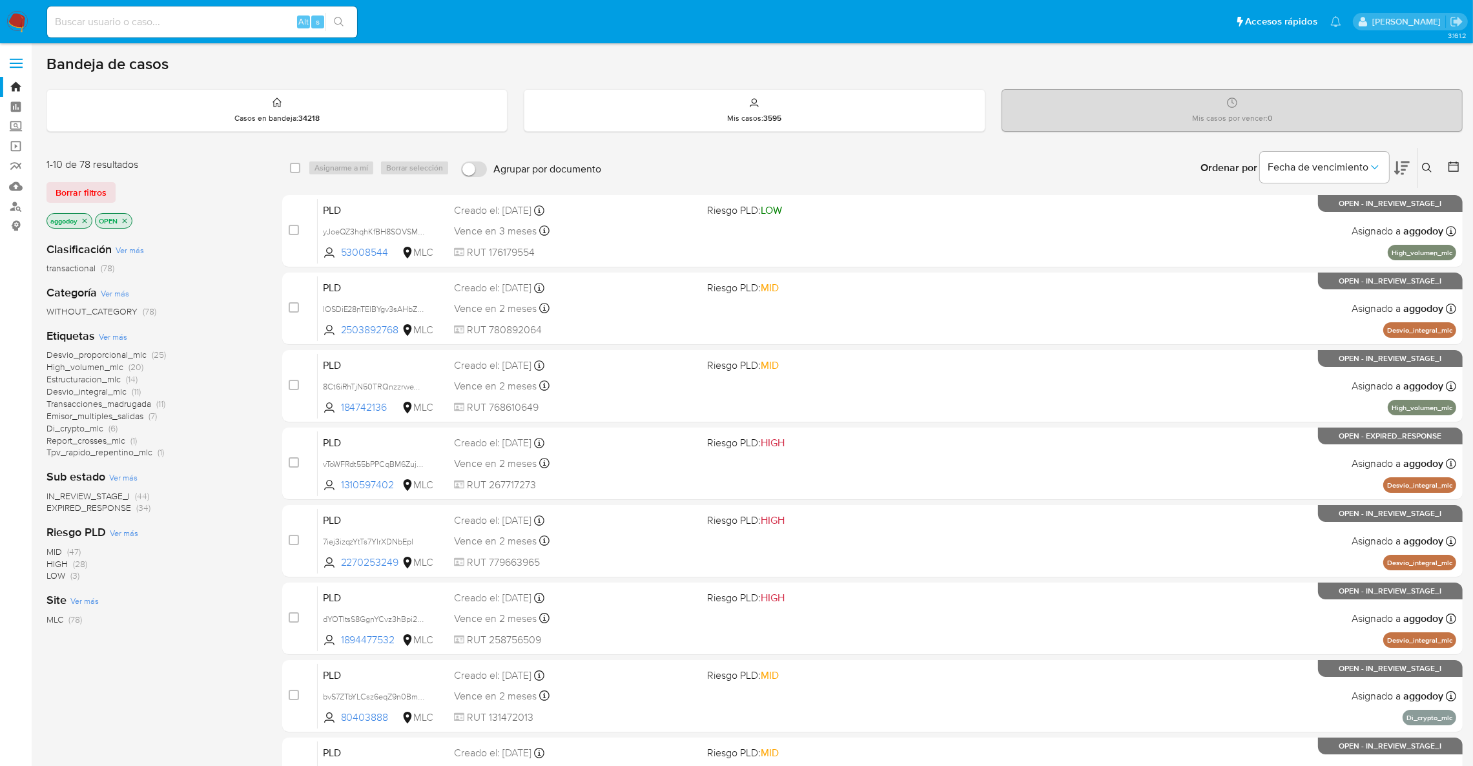
click at [991, 178] on div "Ingrese ID de usuario o caso Buscar Borrar filtros" at bounding box center [1428, 168] width 22 height 40
click at [991, 166] on icon at bounding box center [1427, 168] width 10 height 10
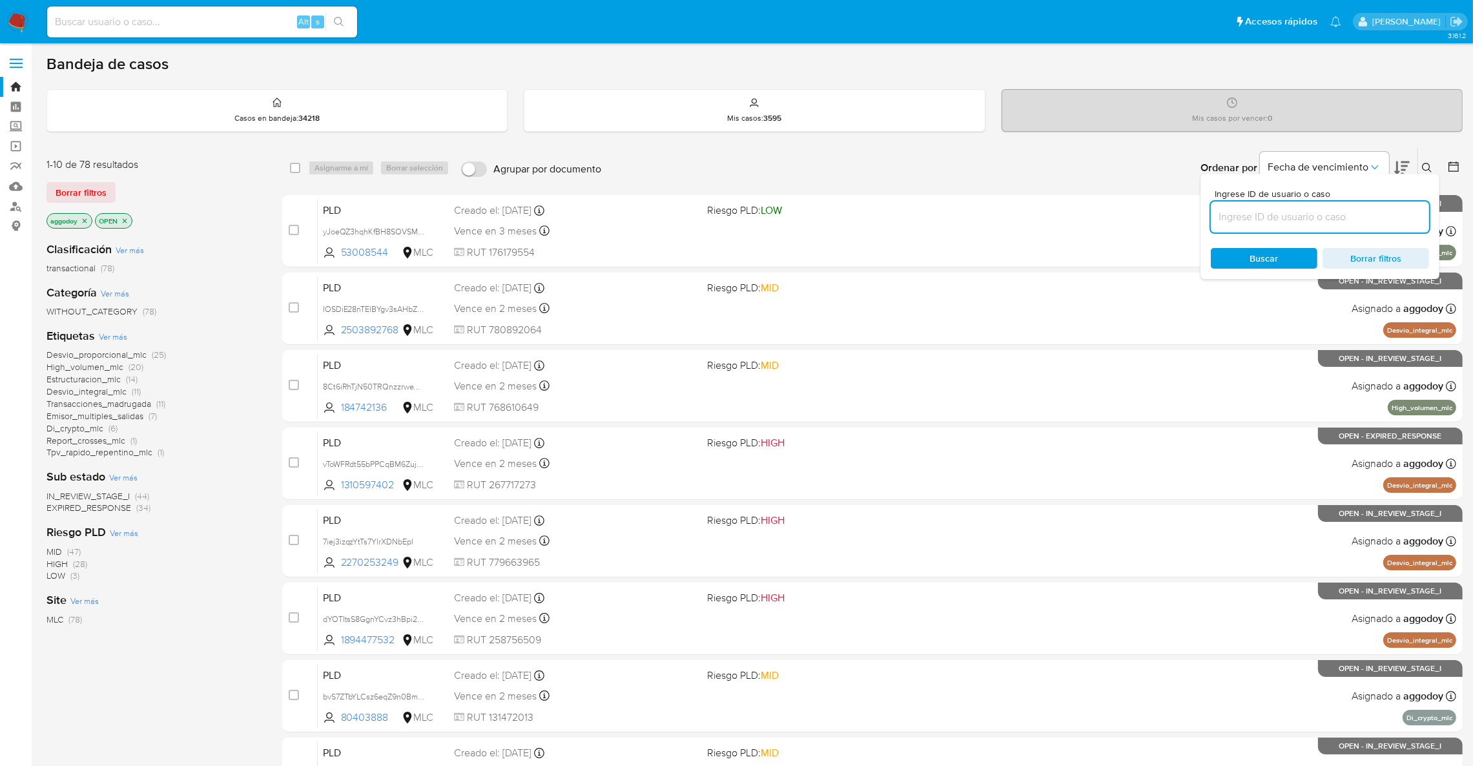
click at [991, 219] on input at bounding box center [1319, 217] width 218 height 17
type input "1940745380"
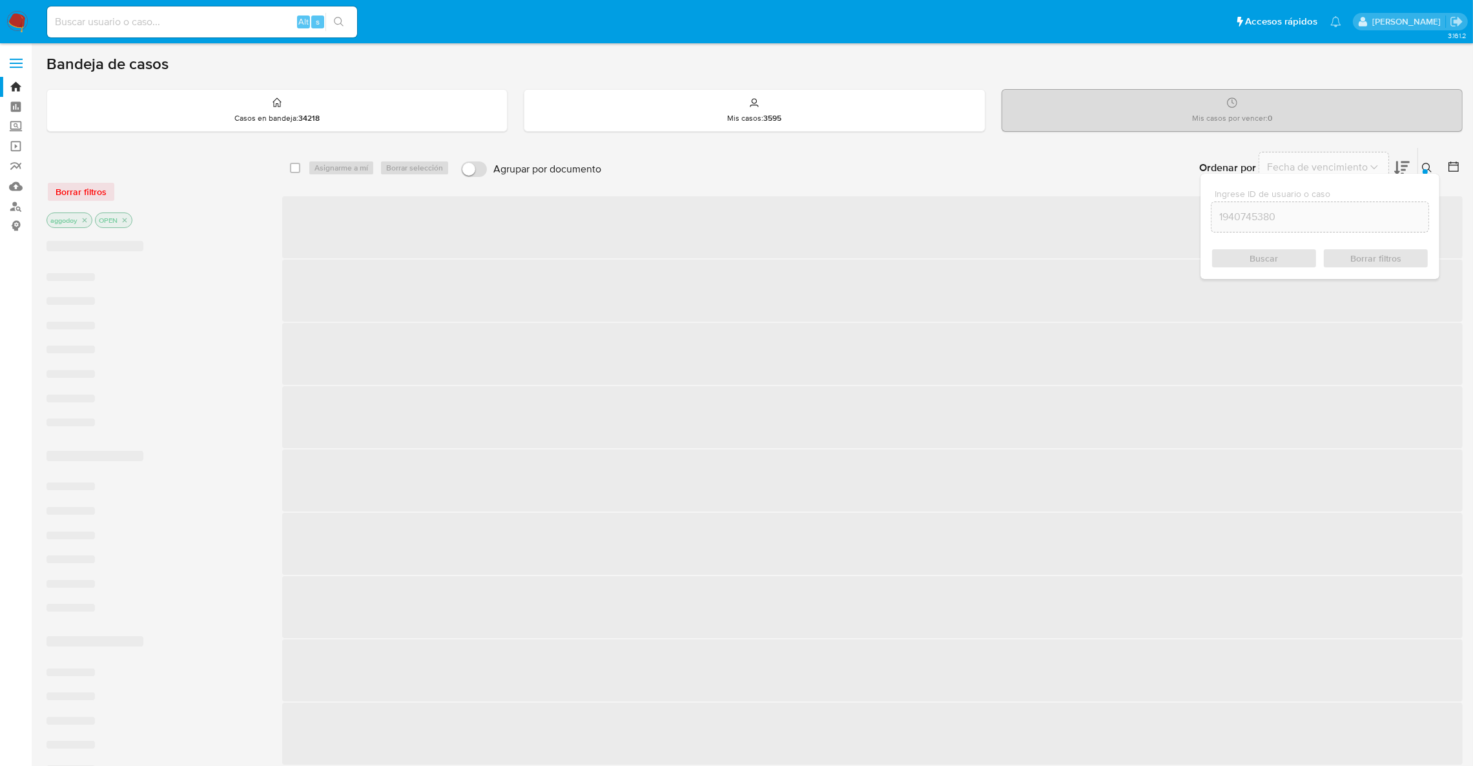
click at [991, 163] on icon at bounding box center [1427, 168] width 10 height 10
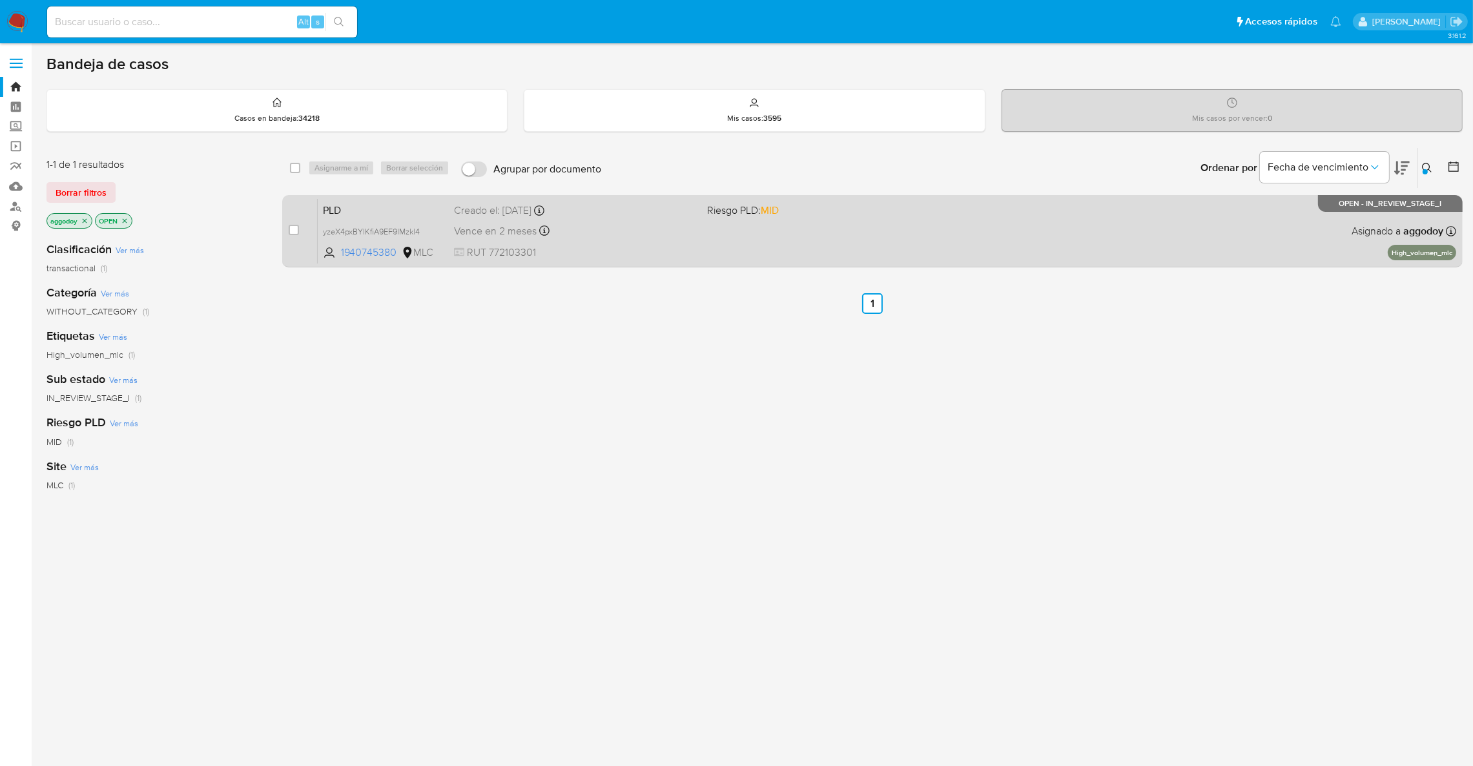
click at [669, 241] on div "PLD yzeX4pxBYlKfiA9EF9IMzkl4 1940745380 MLC Riesgo PLD: MID Creado el: 12/08/20…" at bounding box center [887, 230] width 1138 height 65
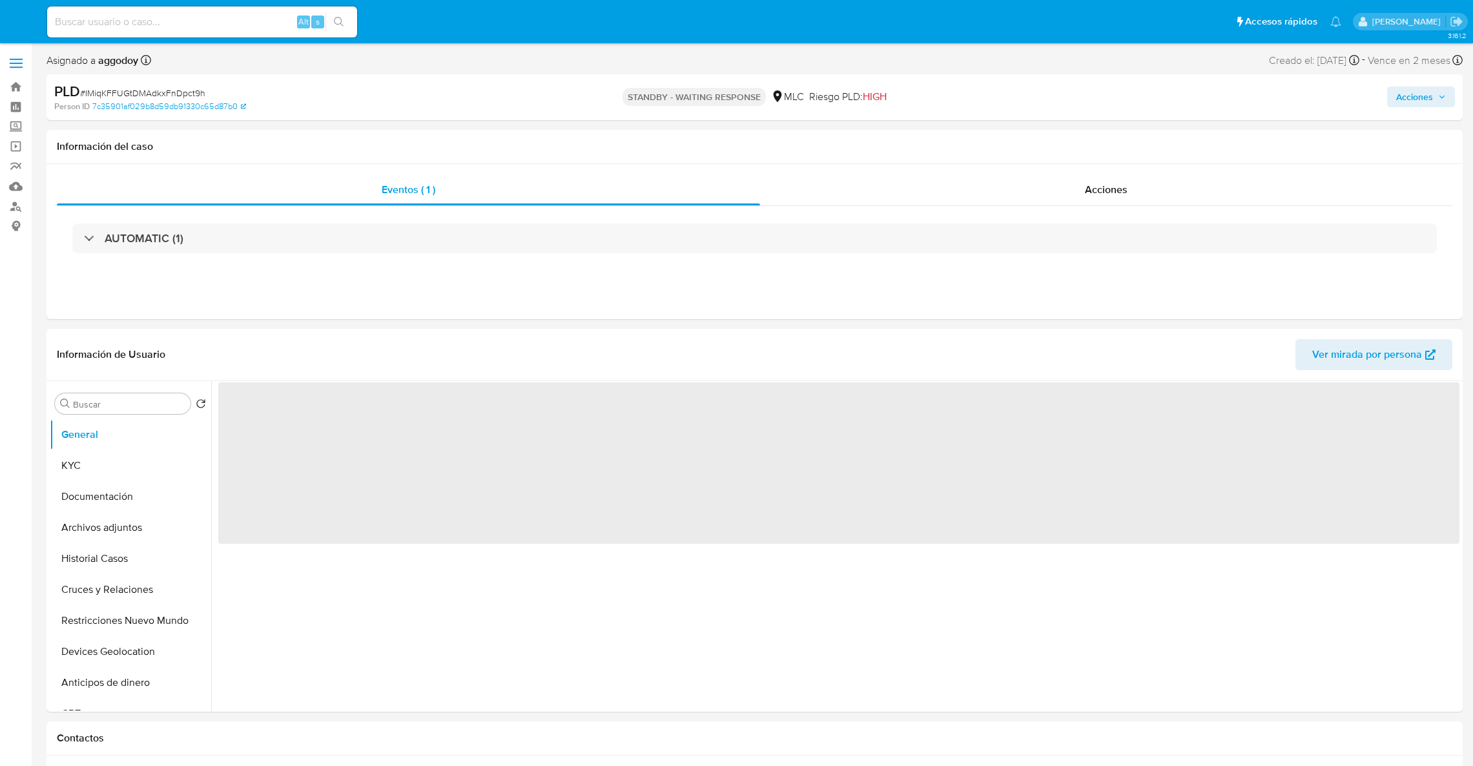
select select "10"
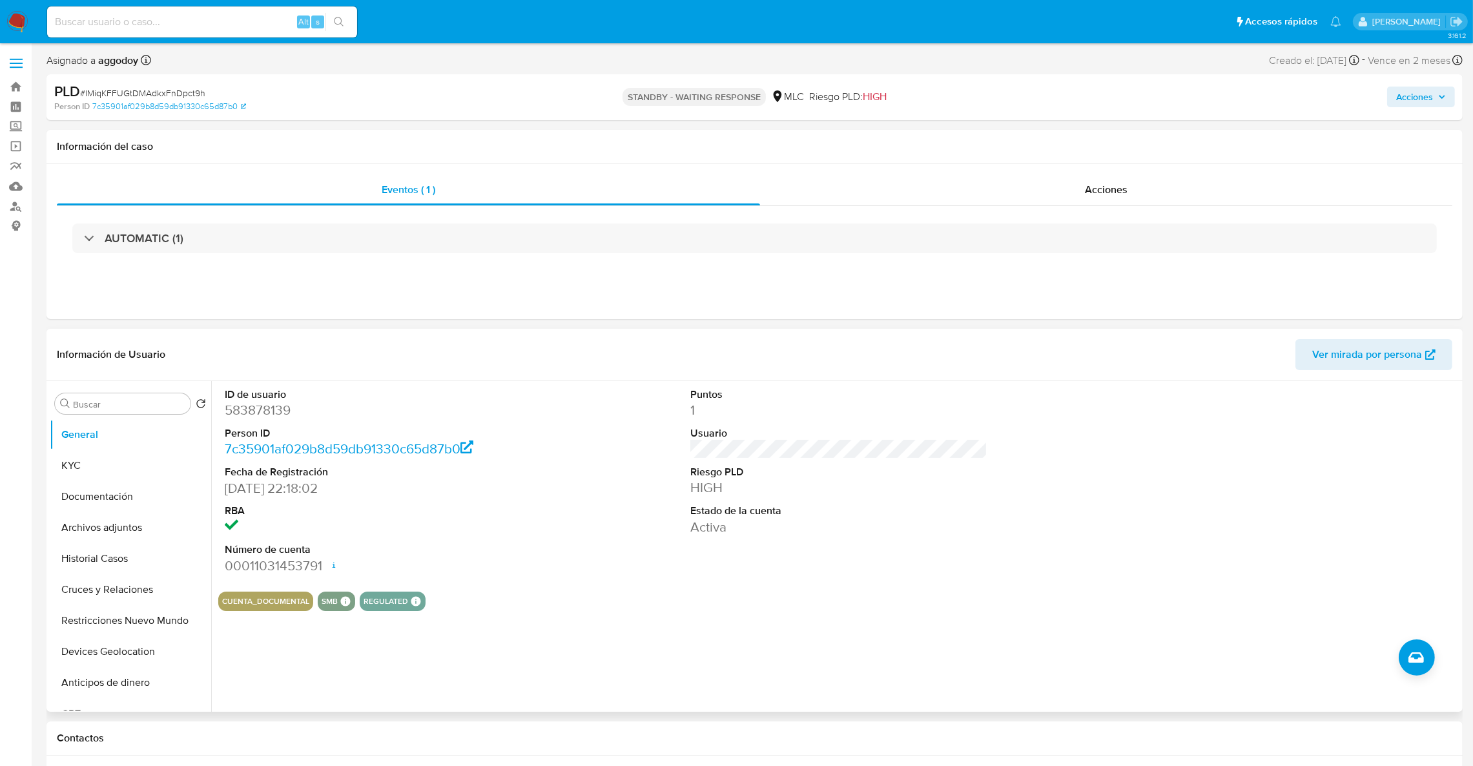
click at [252, 412] on dd "583878139" at bounding box center [374, 410] width 298 height 18
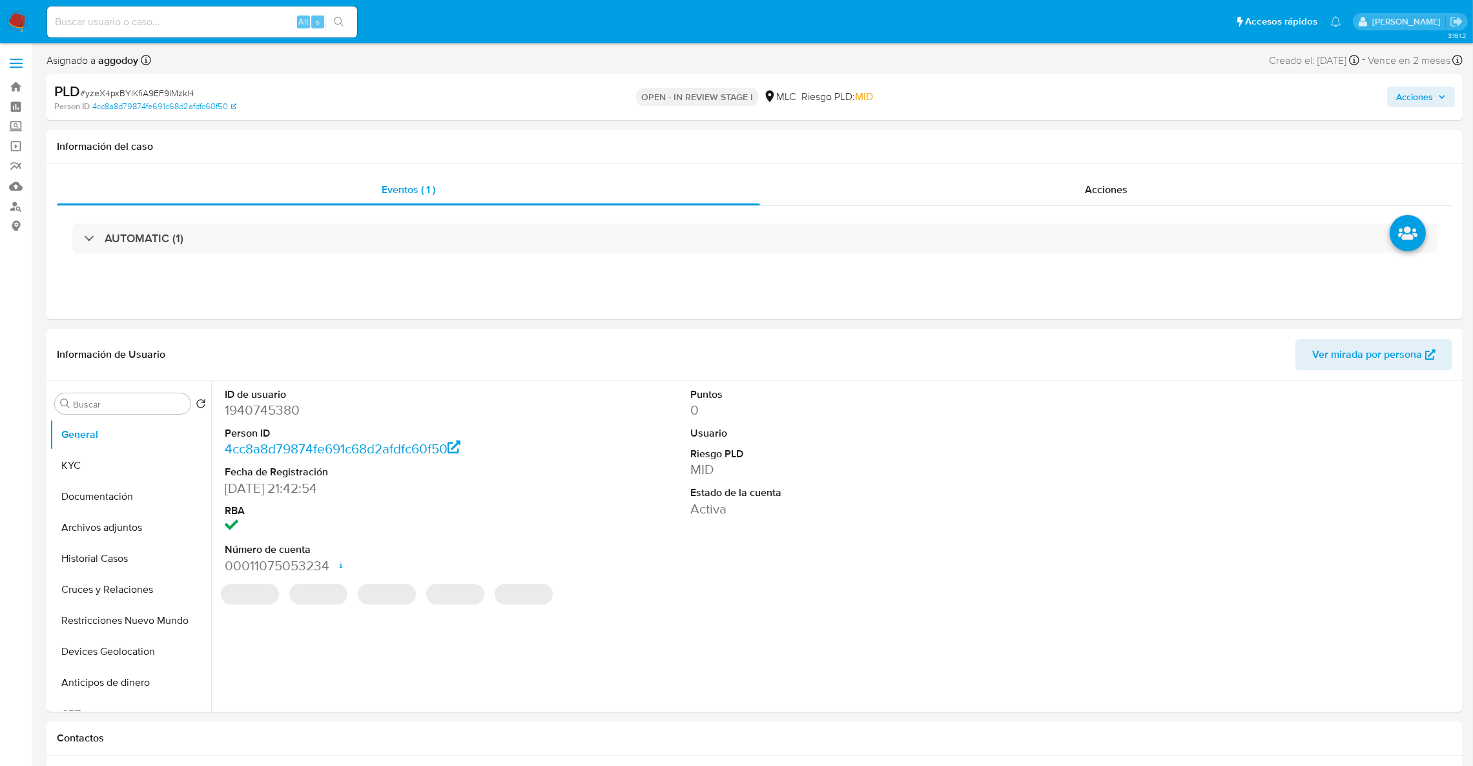
select select "10"
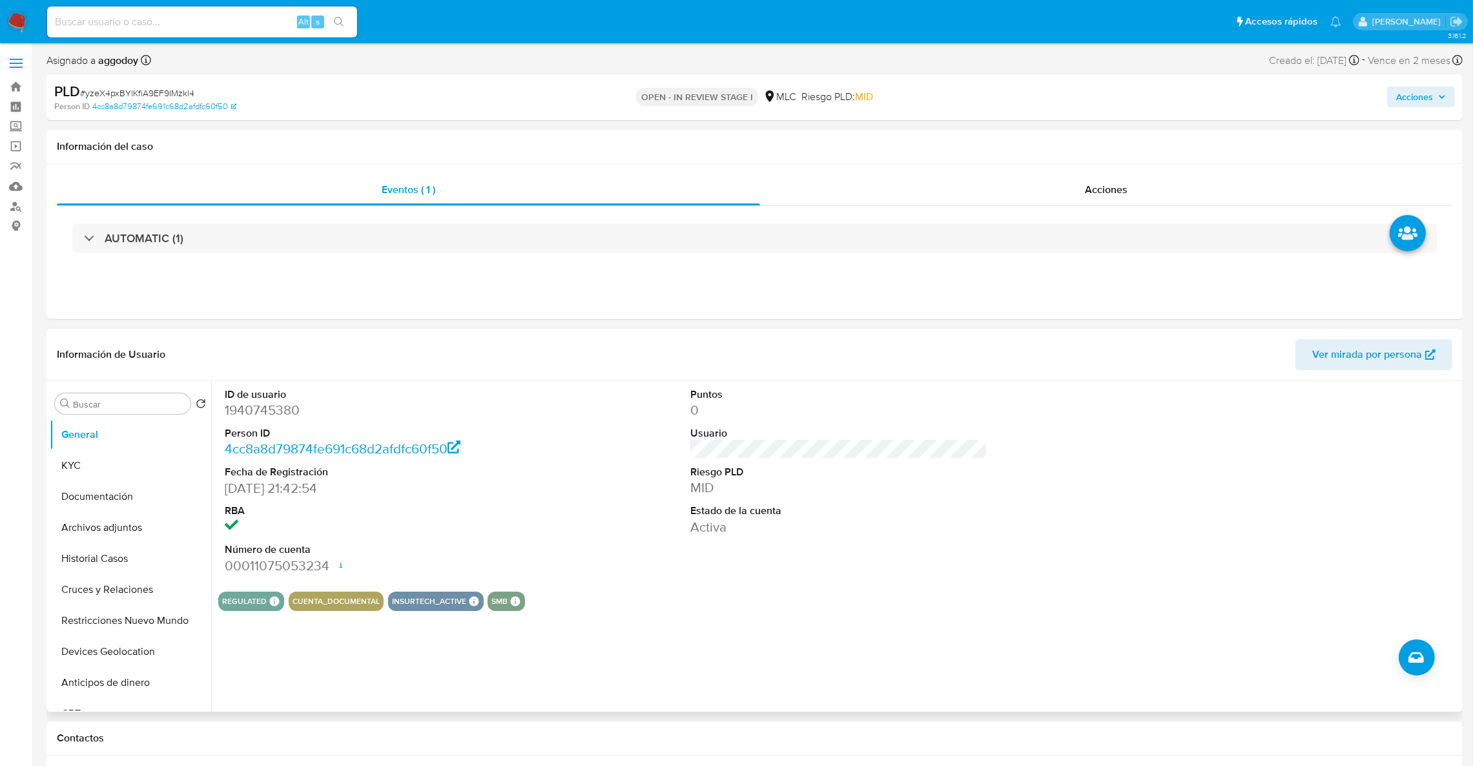
click at [253, 418] on dd "1940745380" at bounding box center [374, 410] width 298 height 18
copy dd "1940745380"
click at [107, 454] on button "KYC" at bounding box center [125, 465] width 151 height 31
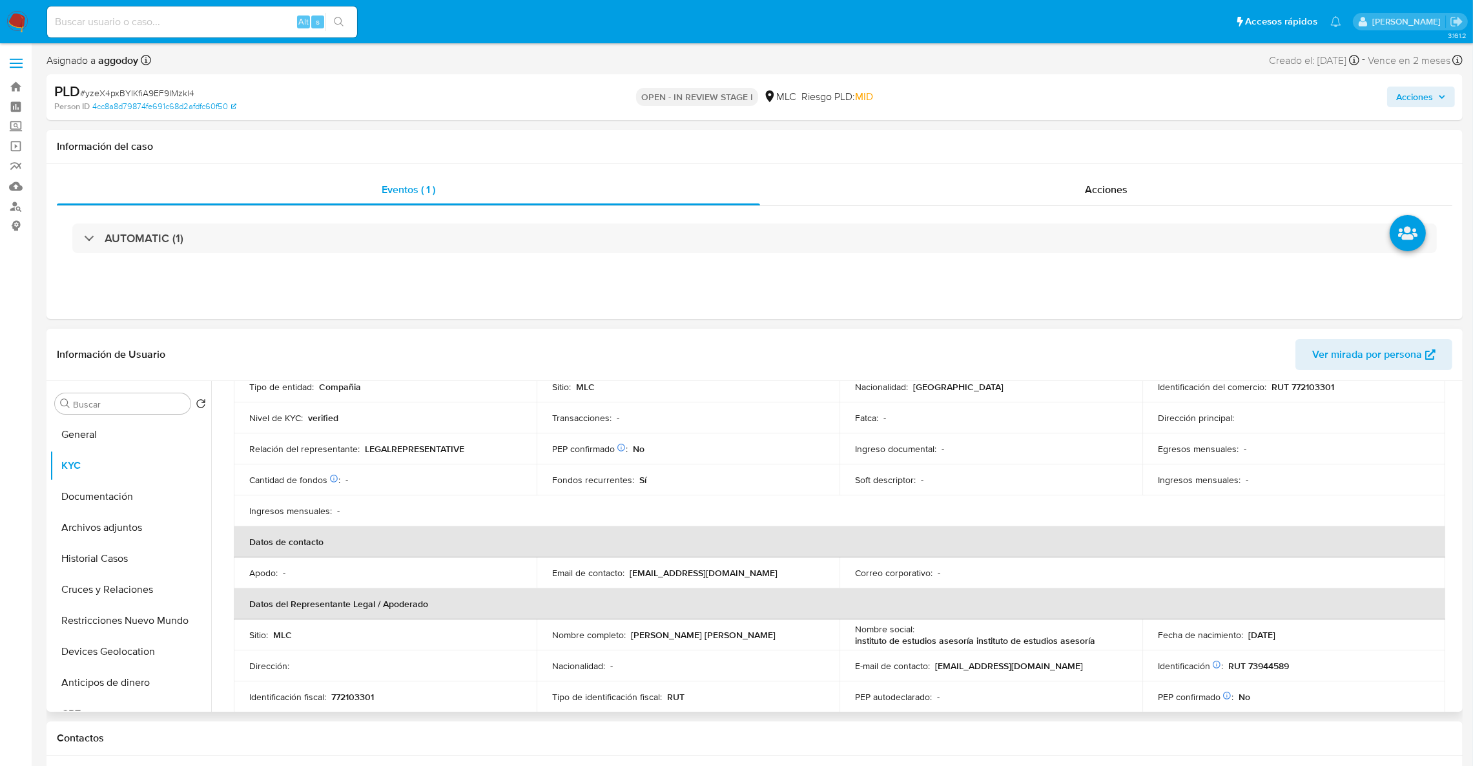
scroll to position [261, 0]
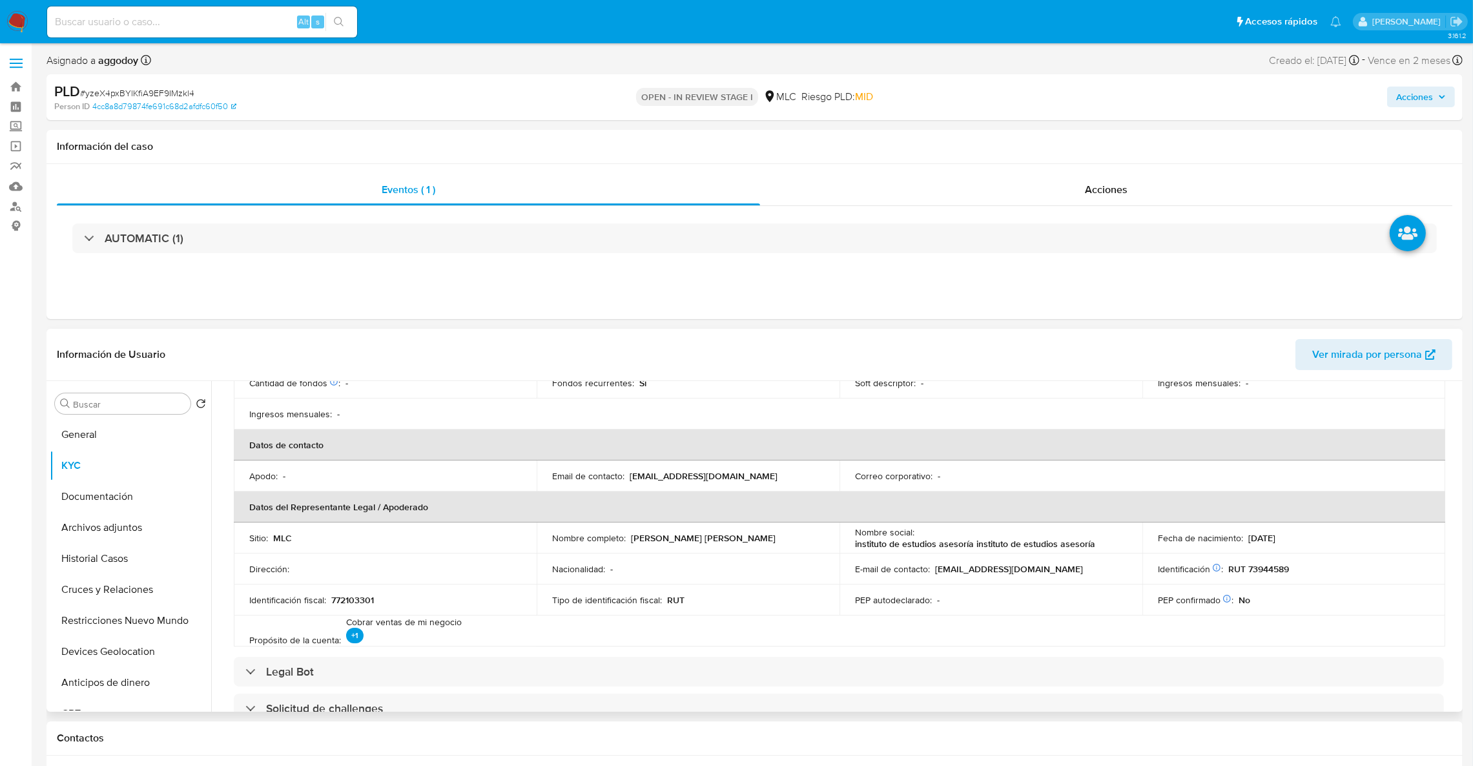
click at [1145, 360] on header "Información de Usuario Ver mirada por persona" at bounding box center [754, 354] width 1395 height 31
click at [115, 594] on button "Cruces y Relaciones" at bounding box center [125, 589] width 151 height 31
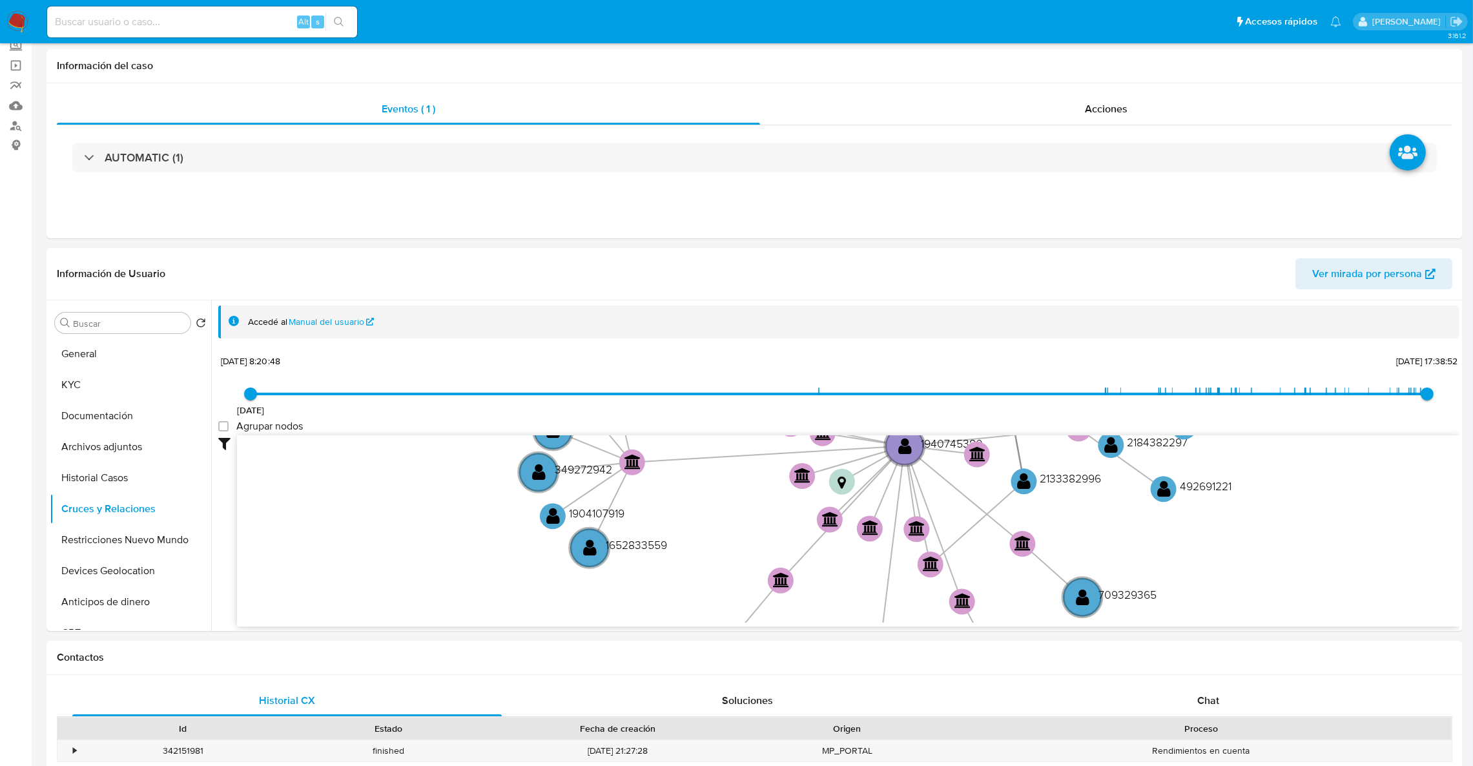
scroll to position [194, 0]
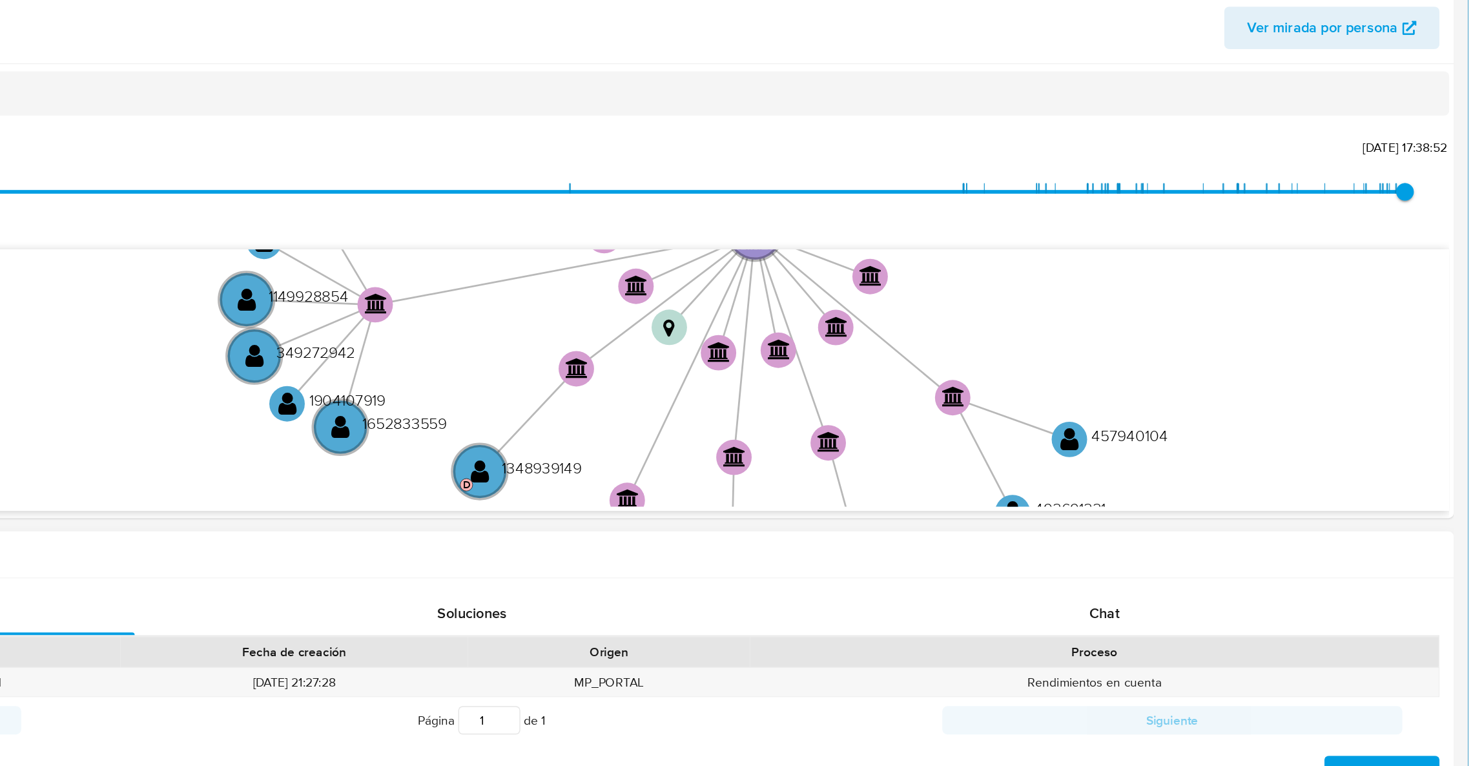
drag, startPoint x: 1474, startPoint y: 479, endPoint x: 1222, endPoint y: 516, distance: 255.1
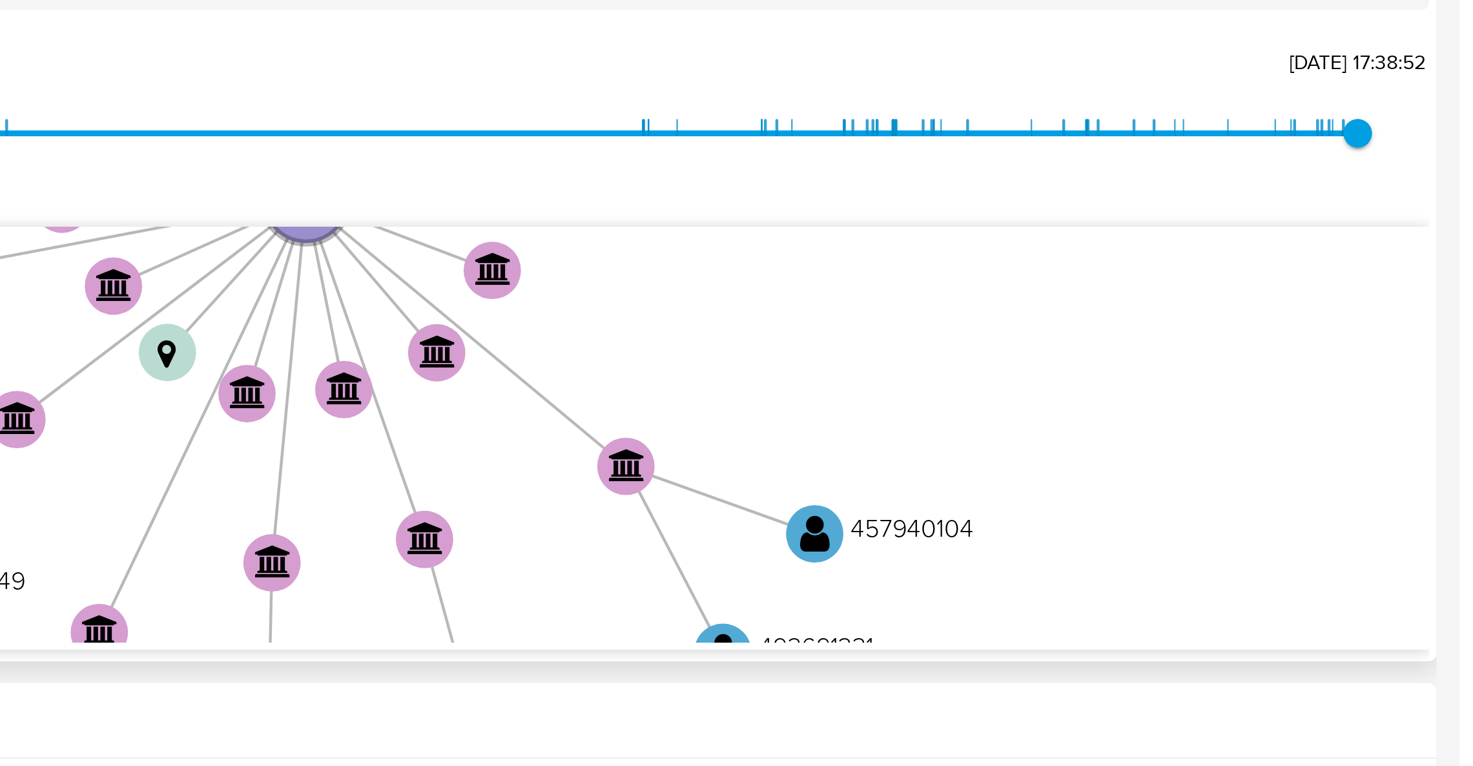
scroll to position [158, 0]
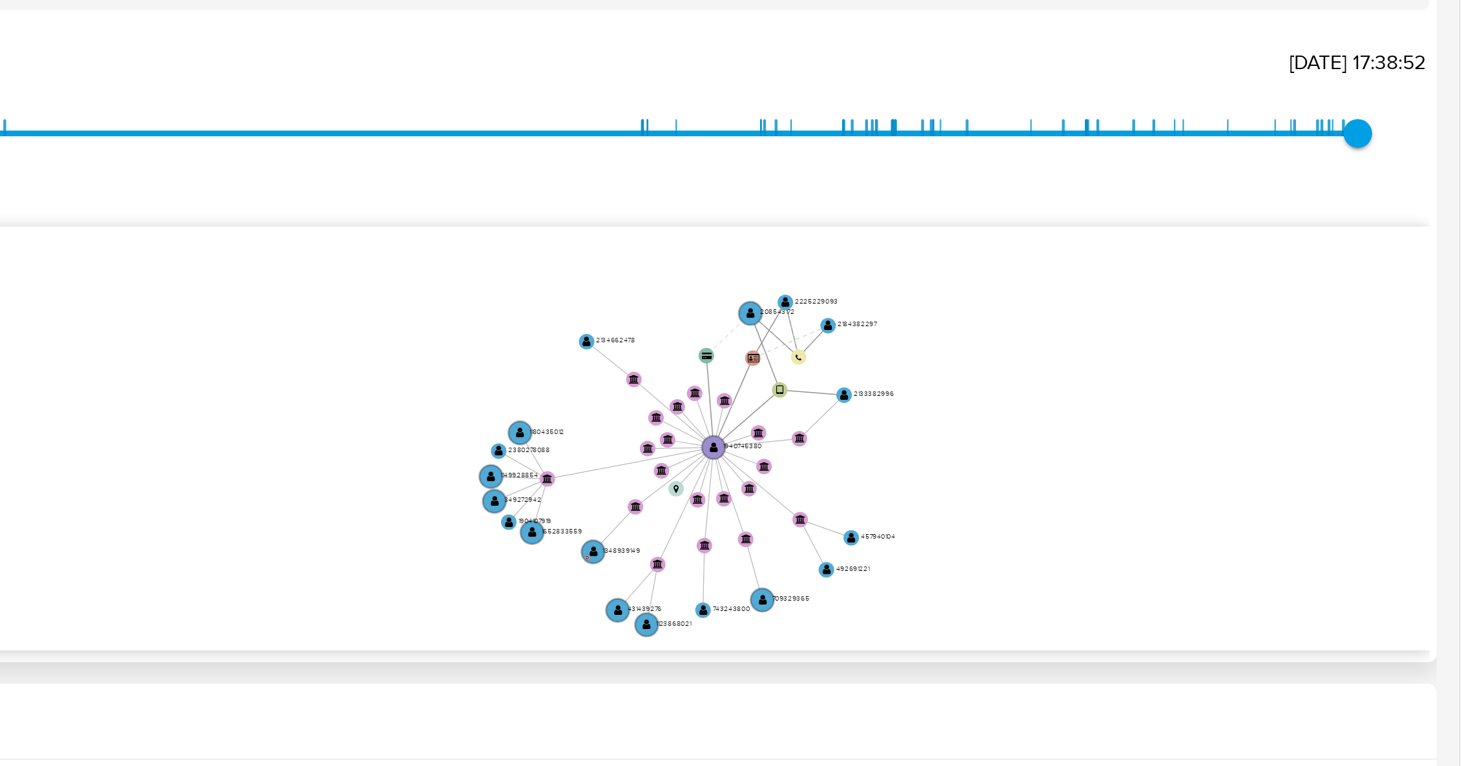
drag, startPoint x: 1298, startPoint y: 411, endPoint x: 1278, endPoint y: 456, distance: 49.2
click at [1278, 456] on icon "user-208543172  208543172 user-2133382996  2133382996 device-66b6c3777ff8e066…" at bounding box center [848, 405] width 1222 height 187
drag, startPoint x: 1278, startPoint y: 451, endPoint x: 1274, endPoint y: 441, distance: 10.8
click at [1274, 441] on icon "user-208543172  208543172 user-2133382996  2133382996 device-66b6c3777ff8e066…" at bounding box center [848, 405] width 1222 height 187
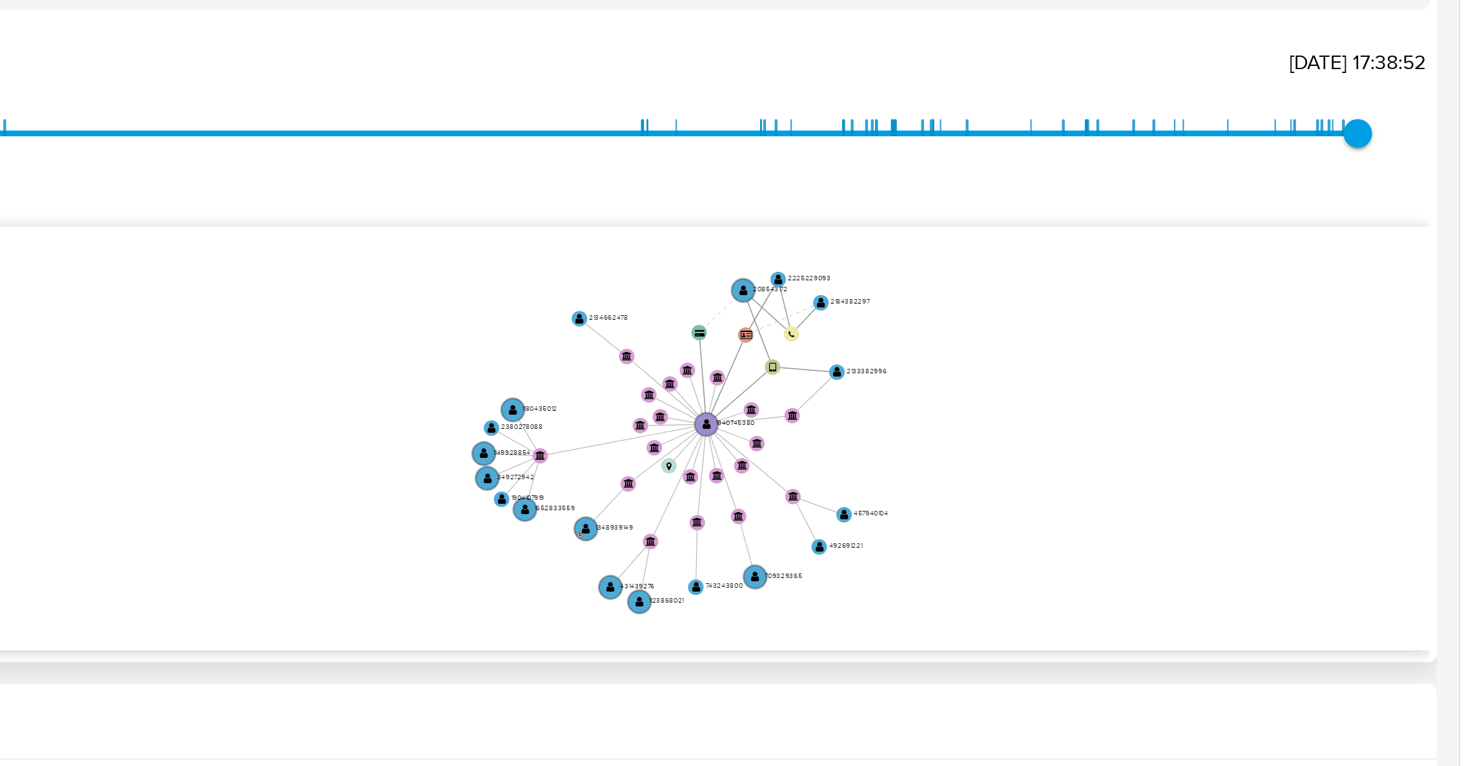
click at [1290, 381] on icon "user-208543172  208543172 user-2133382996  2133382996 device-66b6c3777ff8e066…" at bounding box center [848, 405] width 1222 height 187
drag, startPoint x: 1165, startPoint y: 371, endPoint x: 1128, endPoint y: 397, distance: 44.8
click at [1121, 382] on icon "user-208543172  208543172 user-2133382996  2133382996 device-66b6c3777ff8e066…" at bounding box center [848, 405] width 1222 height 187
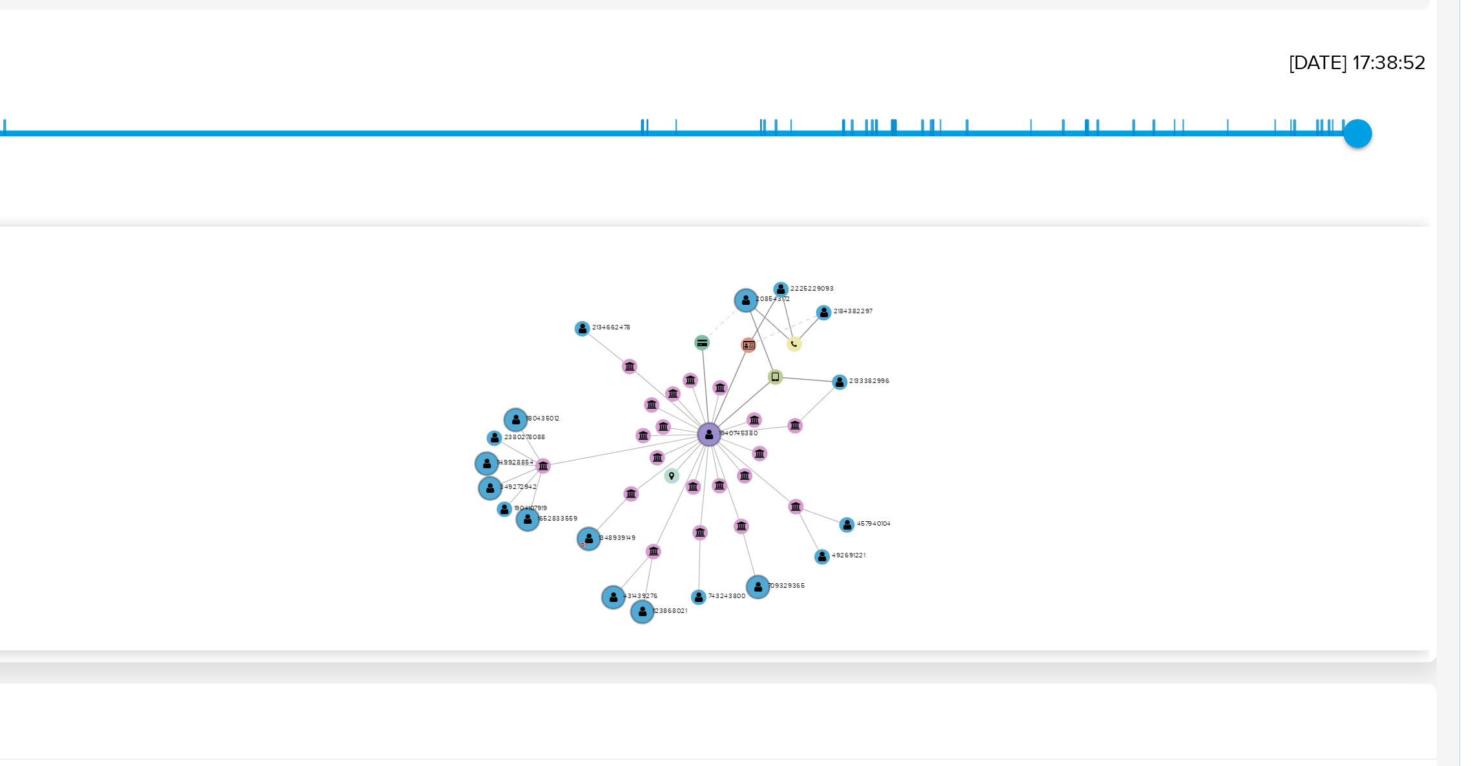
drag, startPoint x: 1305, startPoint y: 407, endPoint x: 1313, endPoint y: 384, distance: 24.7
click at [1305, 407] on icon "user-208543172  208543172 user-2133382996  2133382996 device-66b6c3777ff8e066…" at bounding box center [848, 405] width 1222 height 187
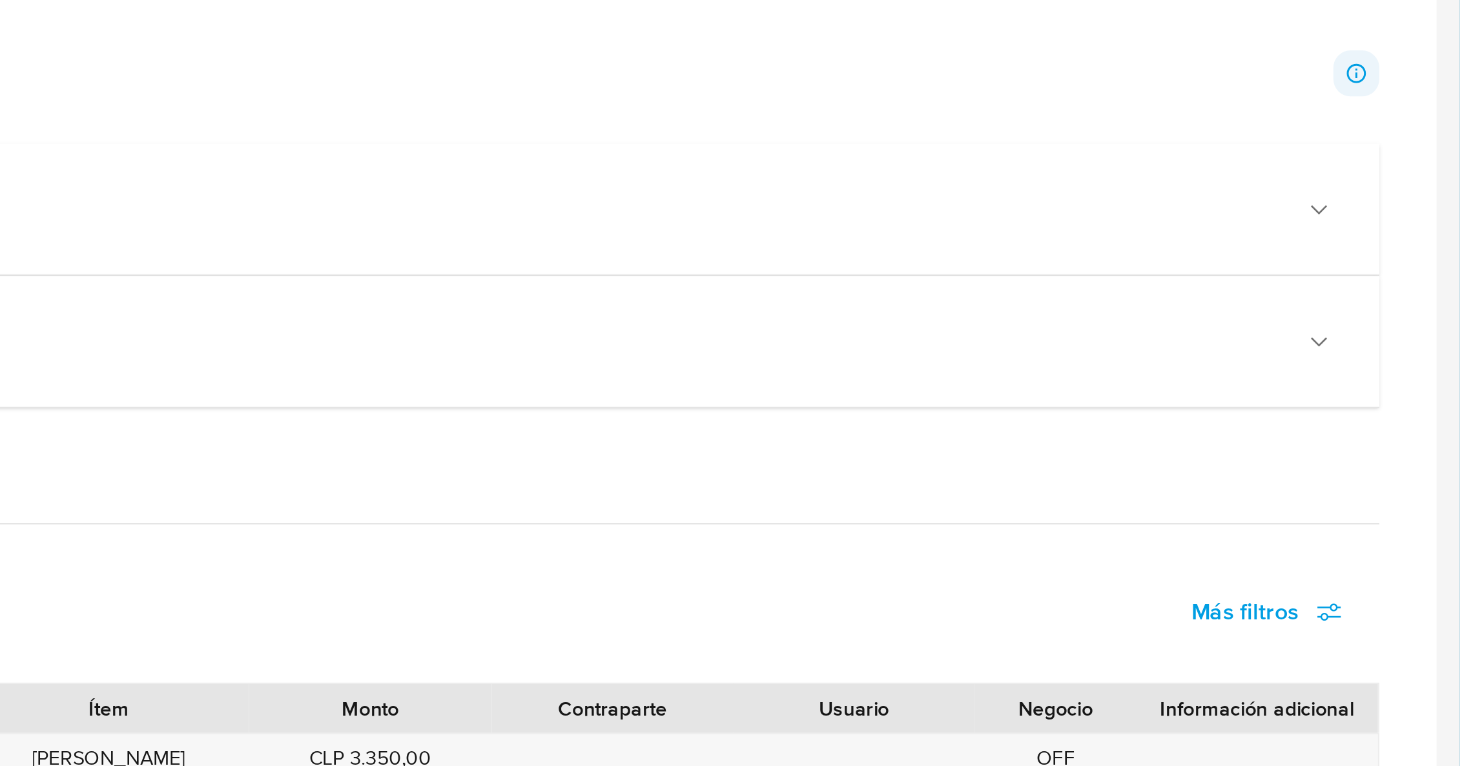
scroll to position [463, 0]
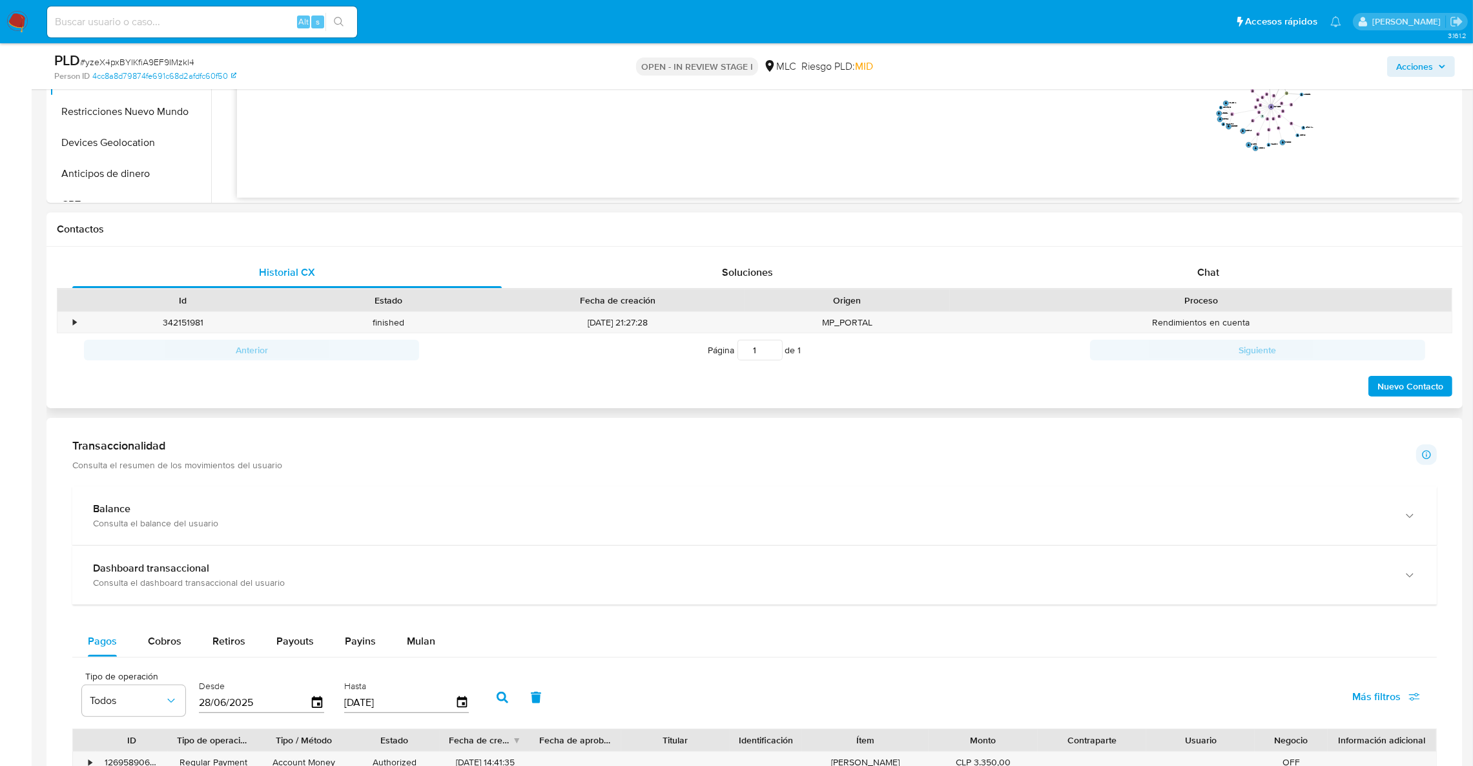
click at [1268, 255] on div "Historial CX Soluciones Chat Id Estado Fecha de creación Origen Proceso • 34215…" at bounding box center [754, 328] width 1416 height 162
click at [1316, 280] on div "Chat" at bounding box center [1207, 272] width 429 height 31
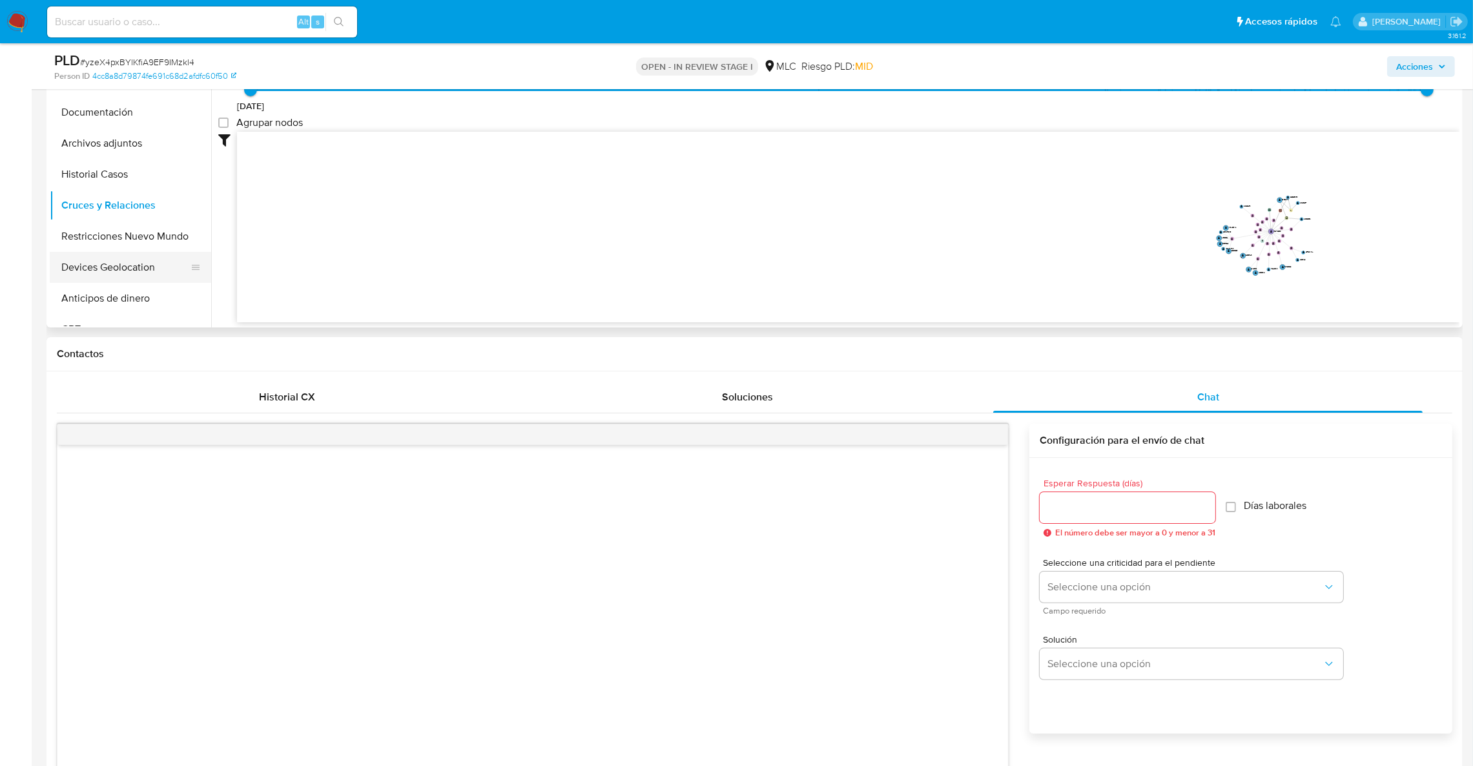
scroll to position [269, 0]
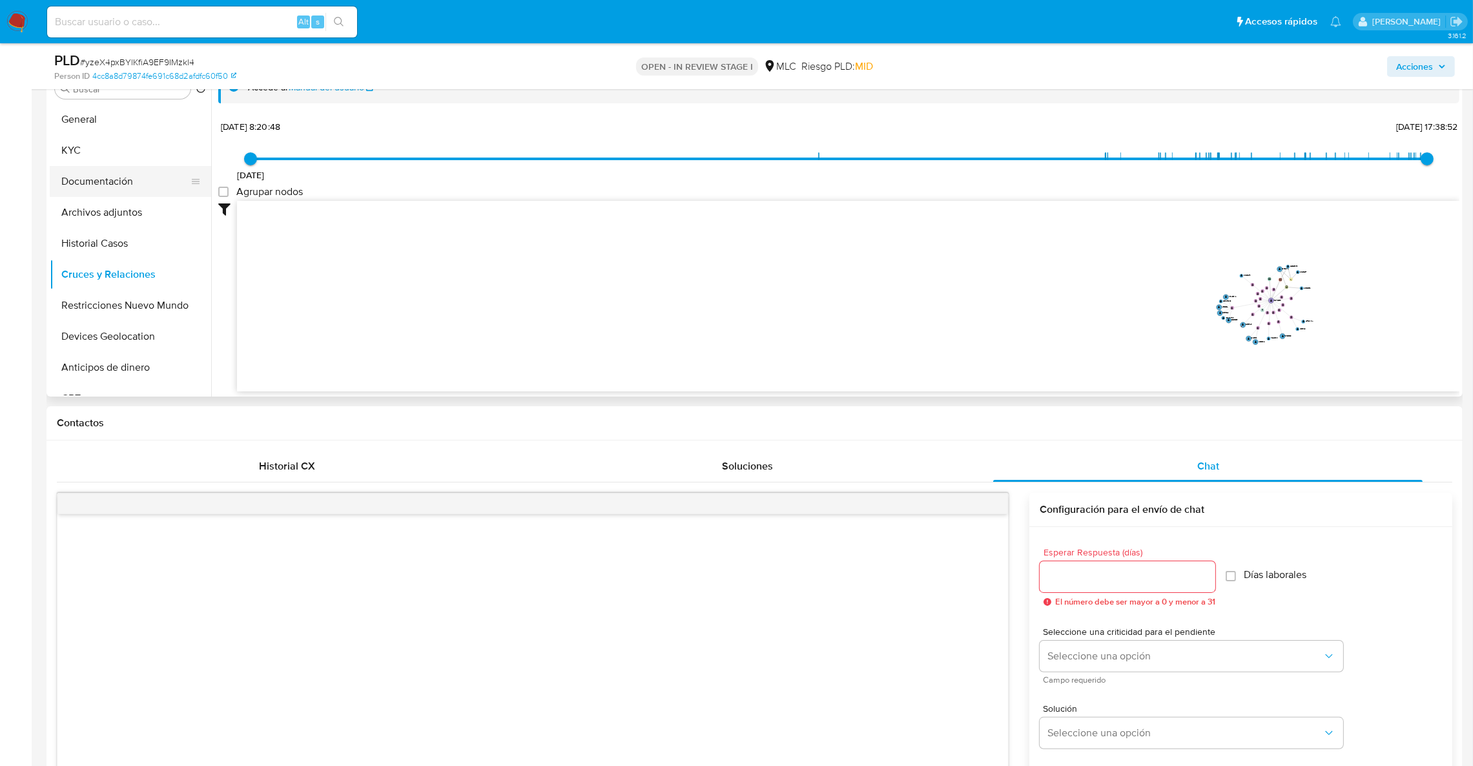
click at [88, 179] on button "Documentación" at bounding box center [125, 181] width 151 height 31
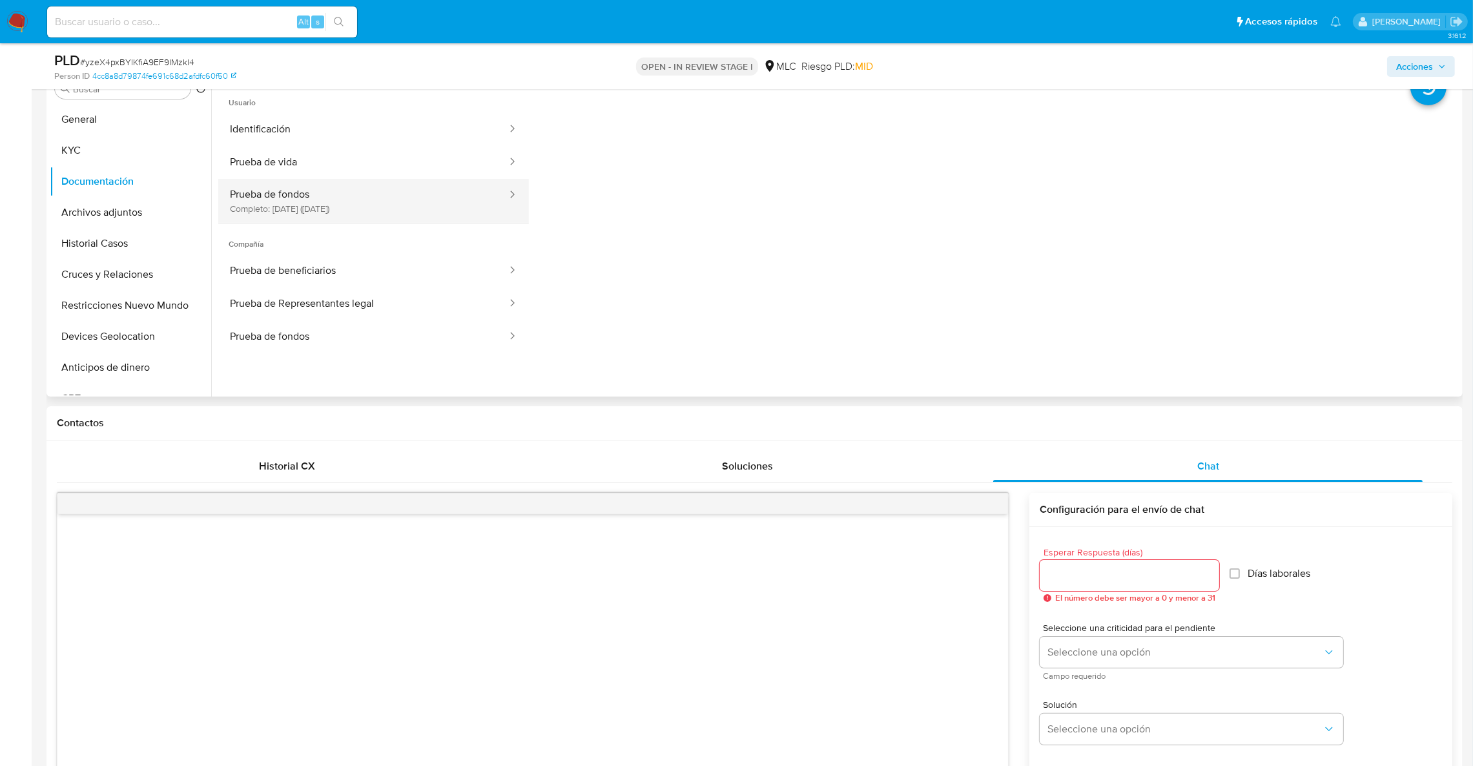
click at [294, 196] on button "Prueba de fondos Completo: 11/10/2024 (hace un año)" at bounding box center [363, 201] width 290 height 44
